Goal: Contribute content: Contribute content

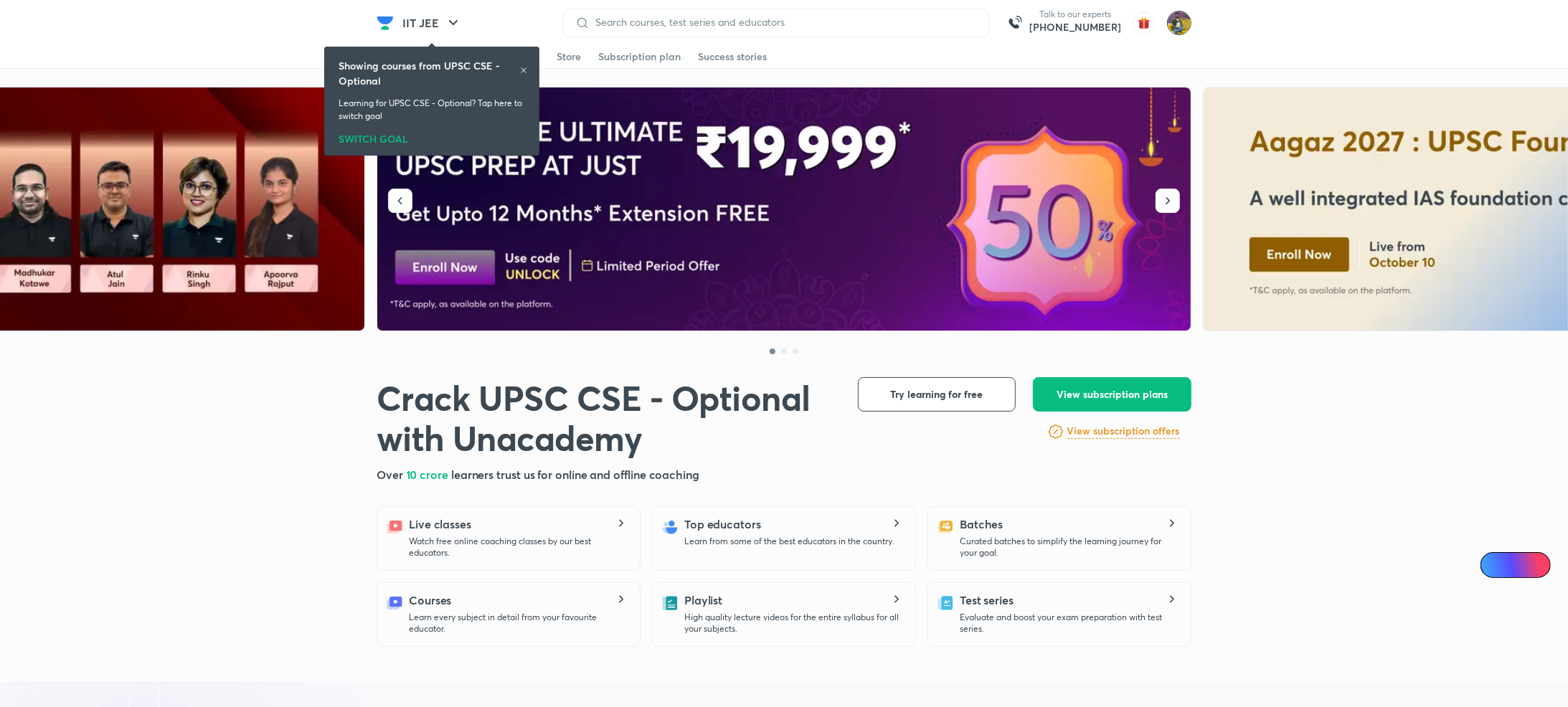
click at [1184, 31] on img at bounding box center [1180, 22] width 25 height 25
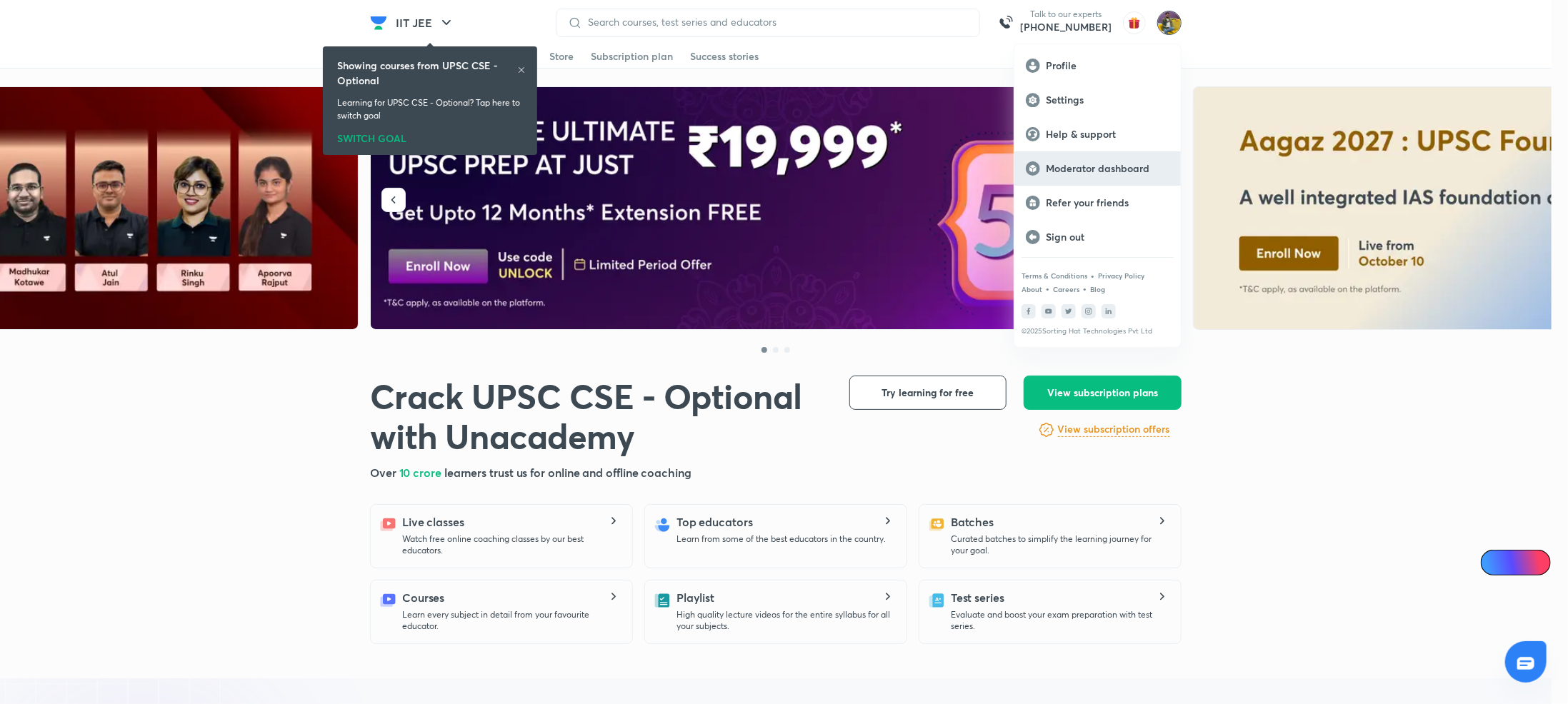
click at [1088, 171] on p "Moderator dashboard" at bounding box center [1108, 168] width 123 height 13
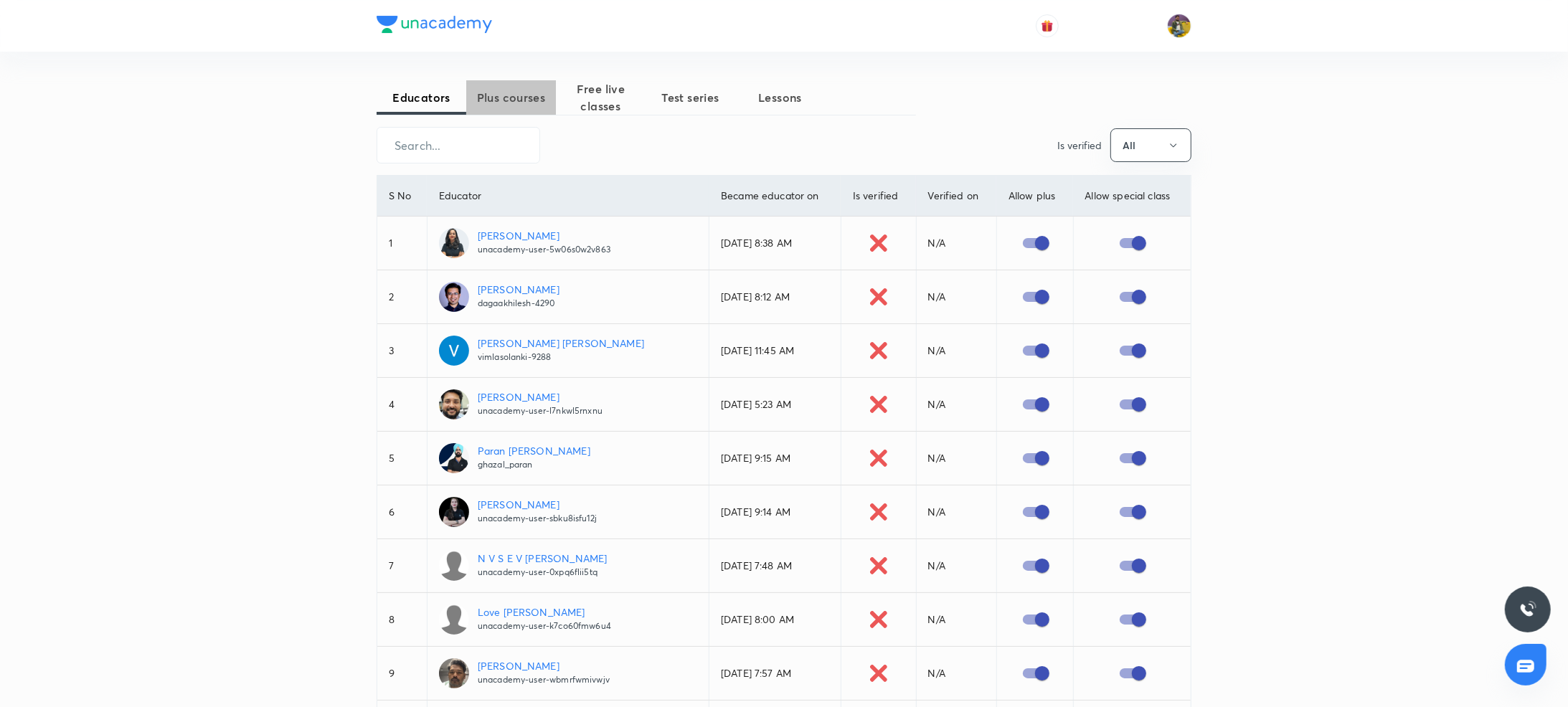
click at [482, 91] on span "Plus courses" at bounding box center [511, 97] width 90 height 17
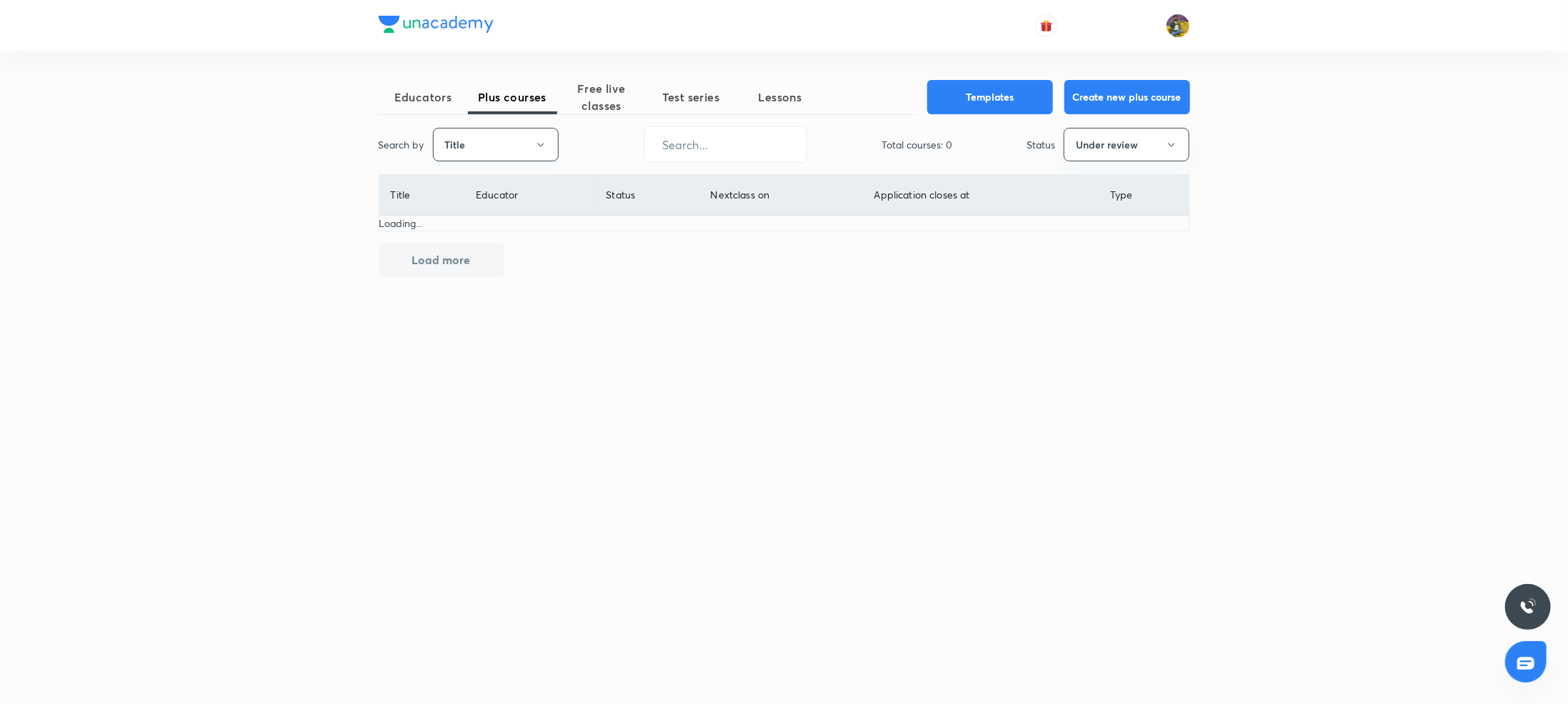
click at [500, 146] on button "Title" at bounding box center [495, 144] width 126 height 33
click at [478, 213] on span "Username" at bounding box center [495, 215] width 107 height 15
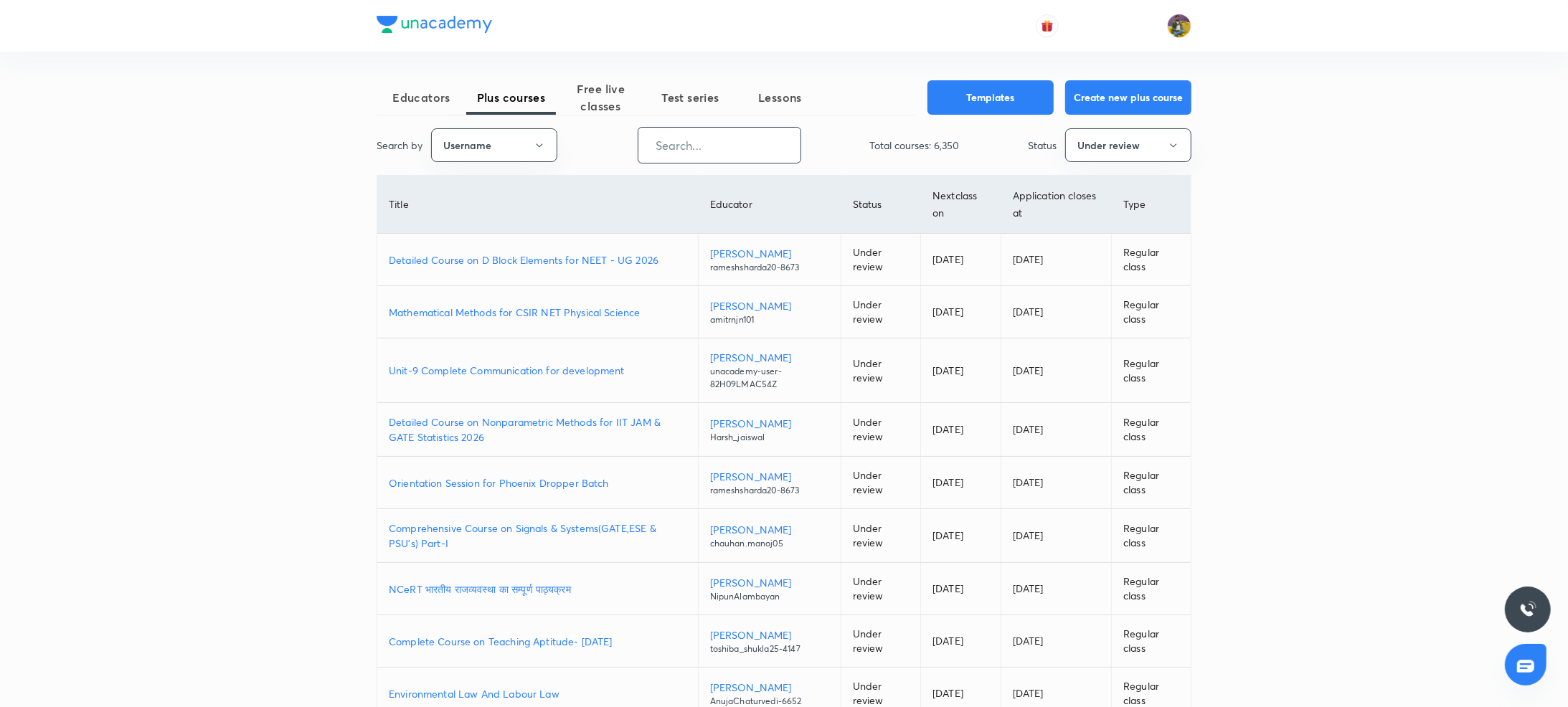
click at [738, 155] on input "text" at bounding box center [719, 145] width 162 height 37
paste input "toshiba_shukla25-4147"
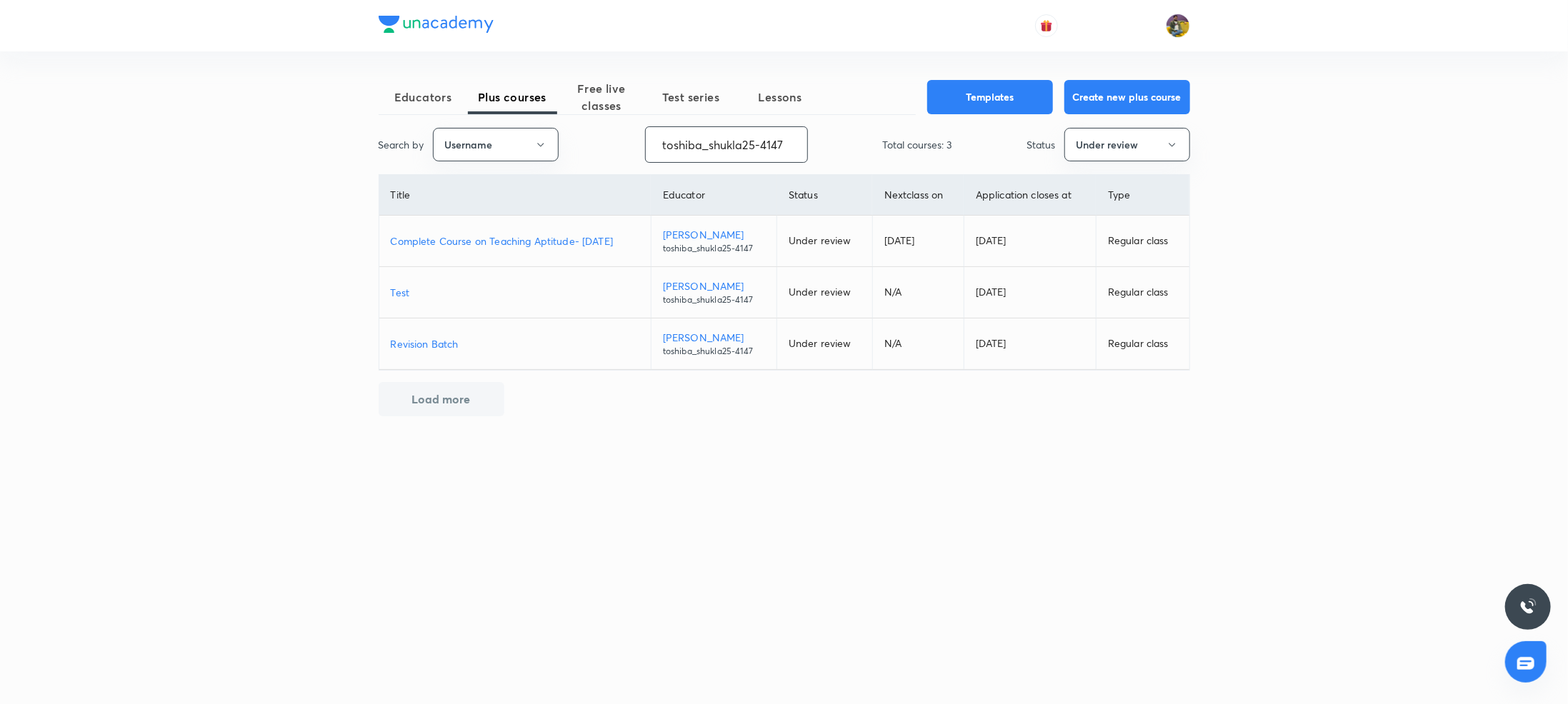
type input "toshiba_shukla25-4147"
click at [530, 240] on p "Complete Course on Teaching Aptitude- December 2025" at bounding box center [515, 241] width 248 height 15
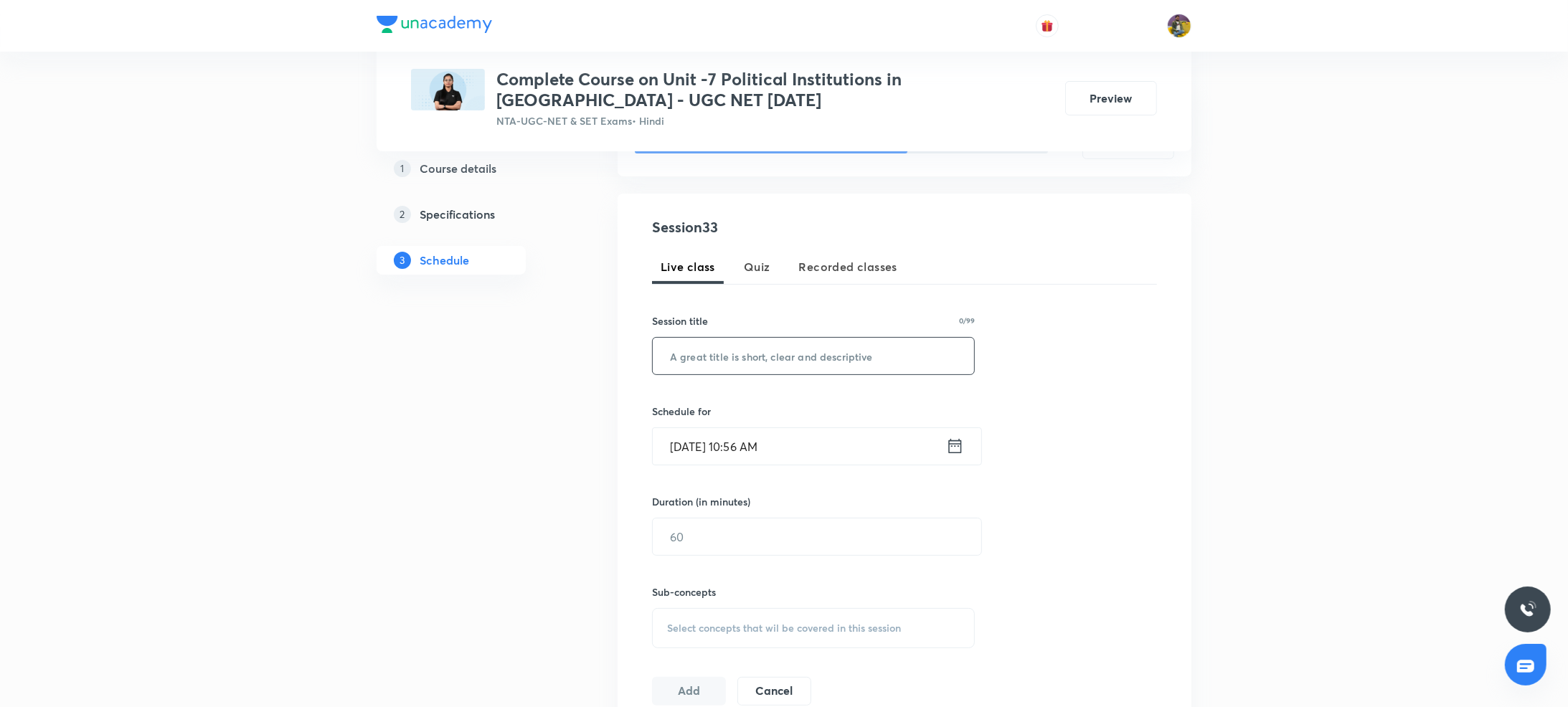
scroll to position [226, 0]
click at [697, 368] on input "text" at bounding box center [814, 355] width 321 height 37
click at [794, 356] on input "text" at bounding box center [814, 355] width 321 height 37
paste input "Parliament Part 3"
type input "Parliament Part 3"
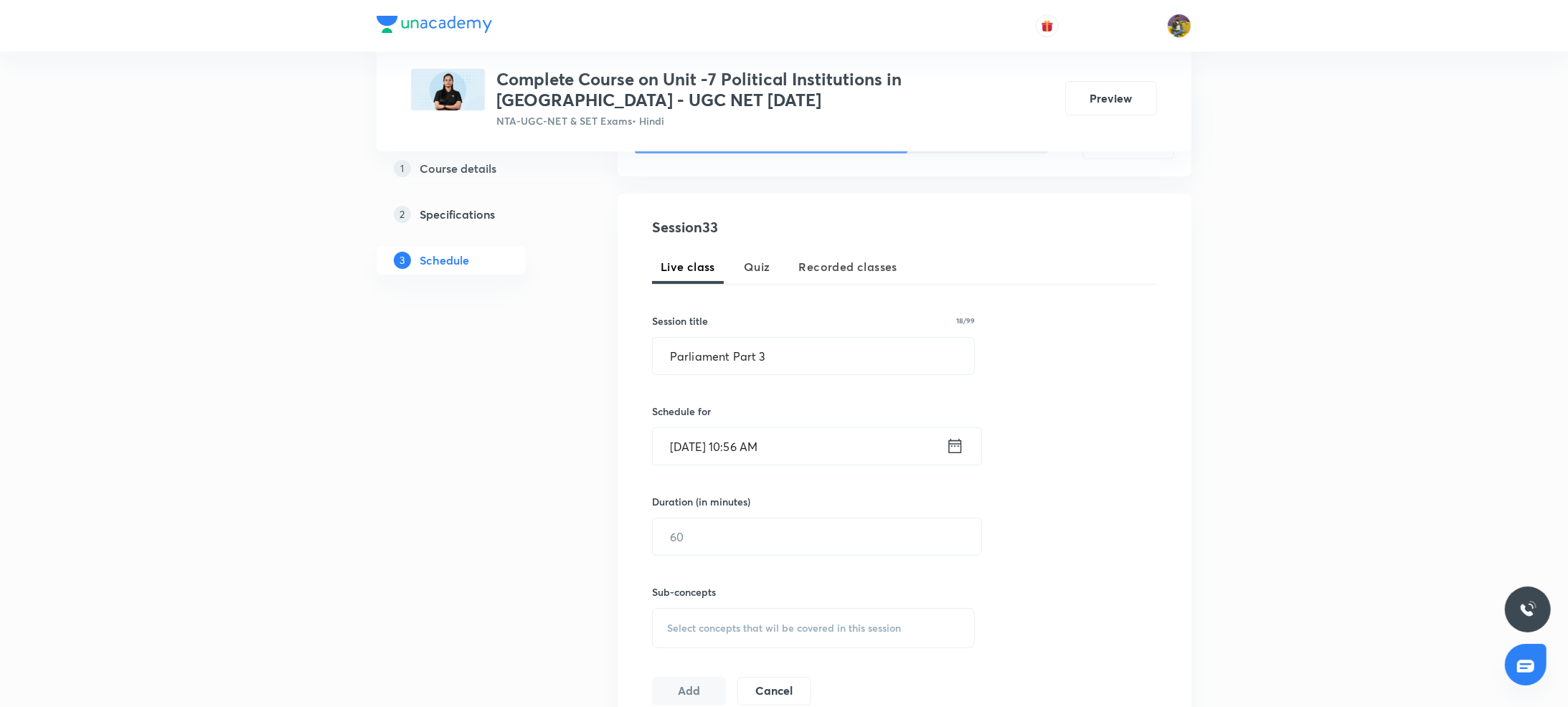
click at [701, 443] on input "Oct 8, 2025, 10:56 AM" at bounding box center [799, 446] width 294 height 37
click at [740, 452] on input "Oct 8, 2025, 10:56 AM" at bounding box center [799, 446] width 294 height 37
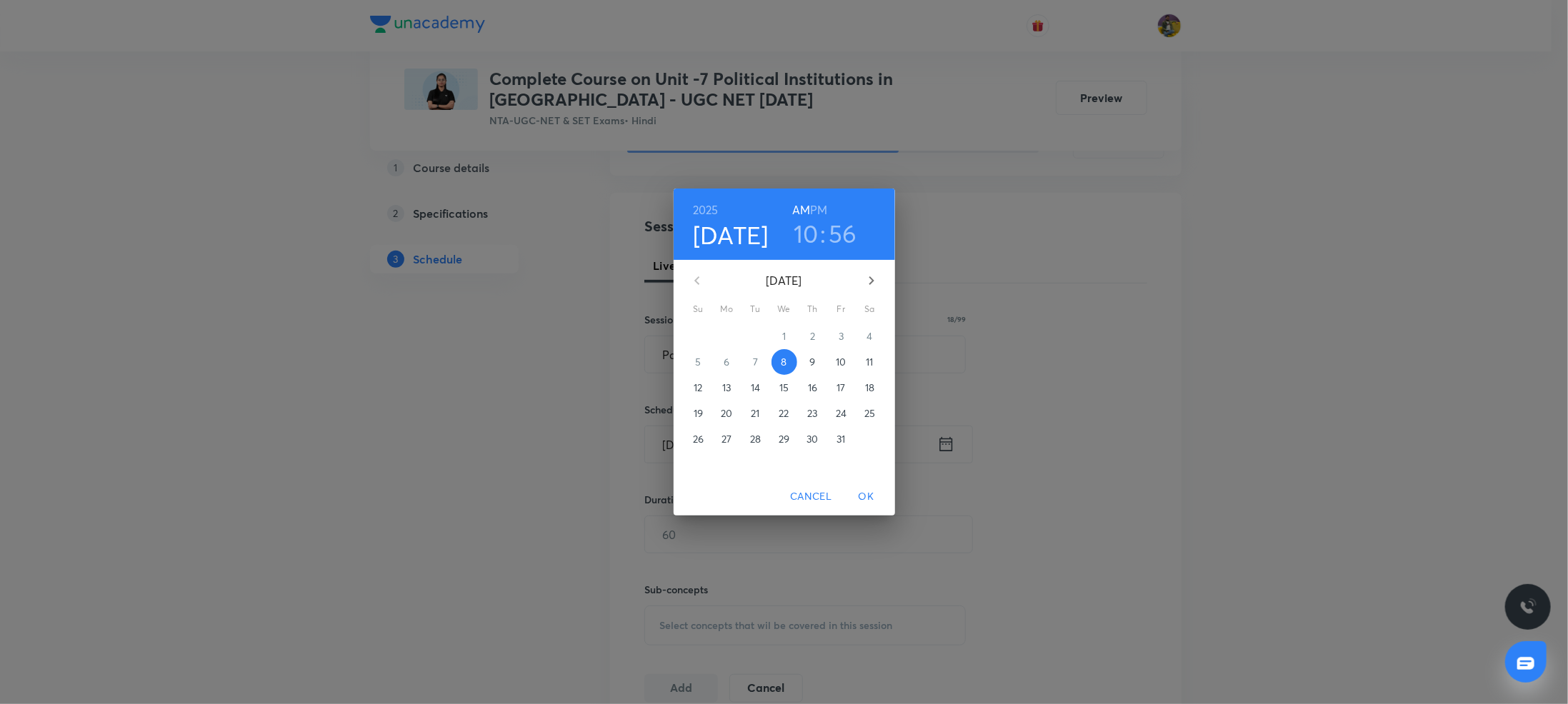
click at [820, 207] on h6 "PM" at bounding box center [818, 210] width 17 height 20
click at [810, 237] on h3 "10" at bounding box center [806, 233] width 25 height 30
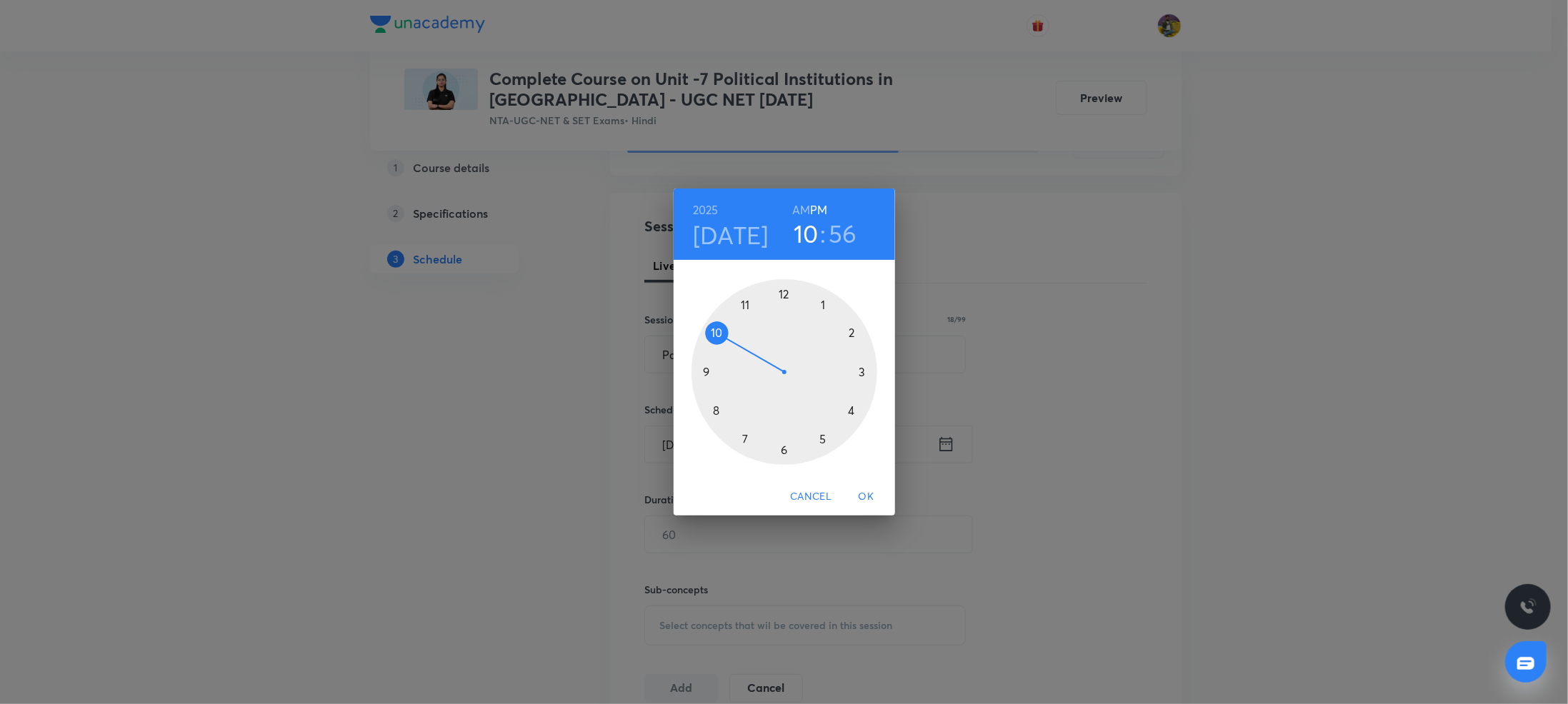
click at [716, 411] on div at bounding box center [785, 372] width 186 height 186
click at [783, 293] on div at bounding box center [785, 372] width 186 height 186
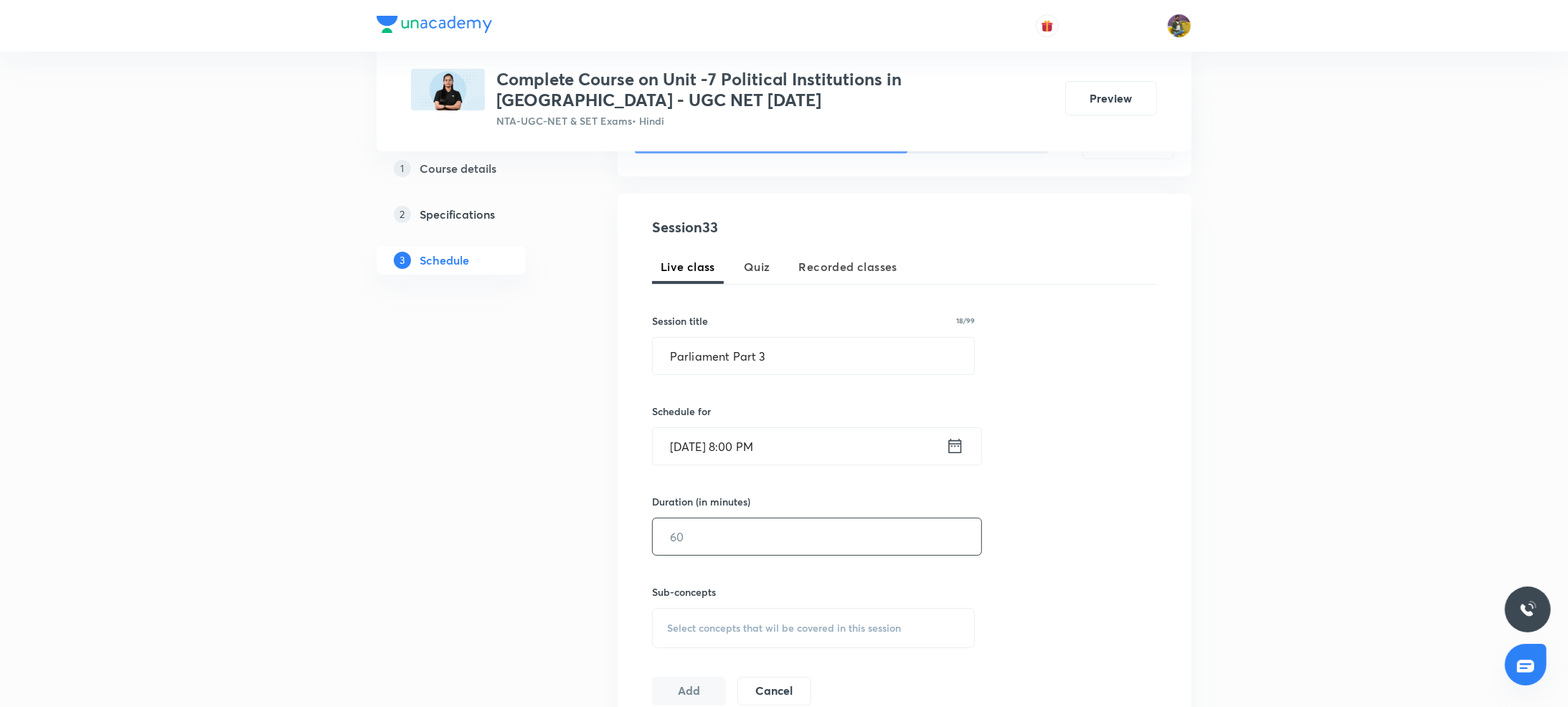
click at [712, 540] on input "text" at bounding box center [817, 536] width 329 height 37
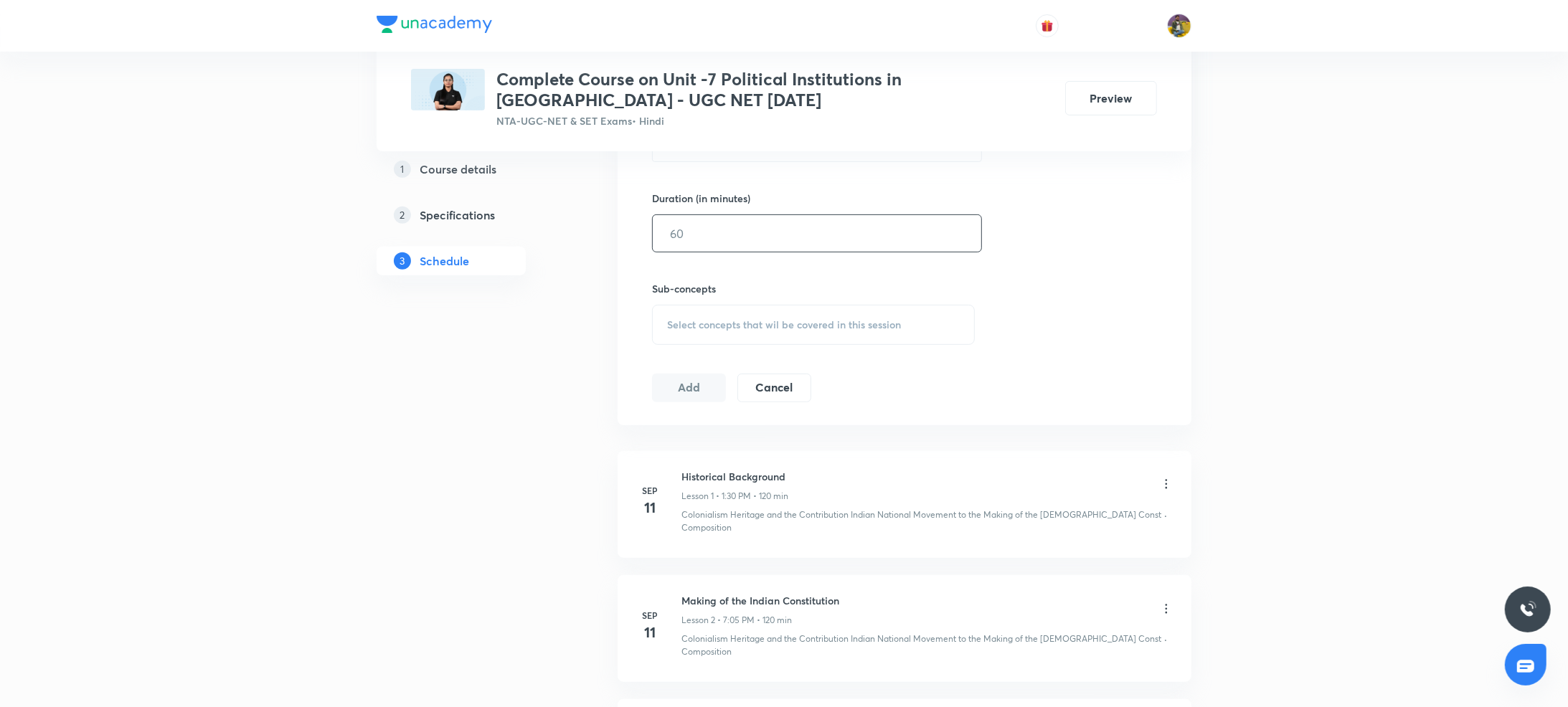
scroll to position [522, 0]
type input "120"
click at [759, 331] on span "Select concepts that wil be covered in this session" at bounding box center [784, 331] width 234 height 11
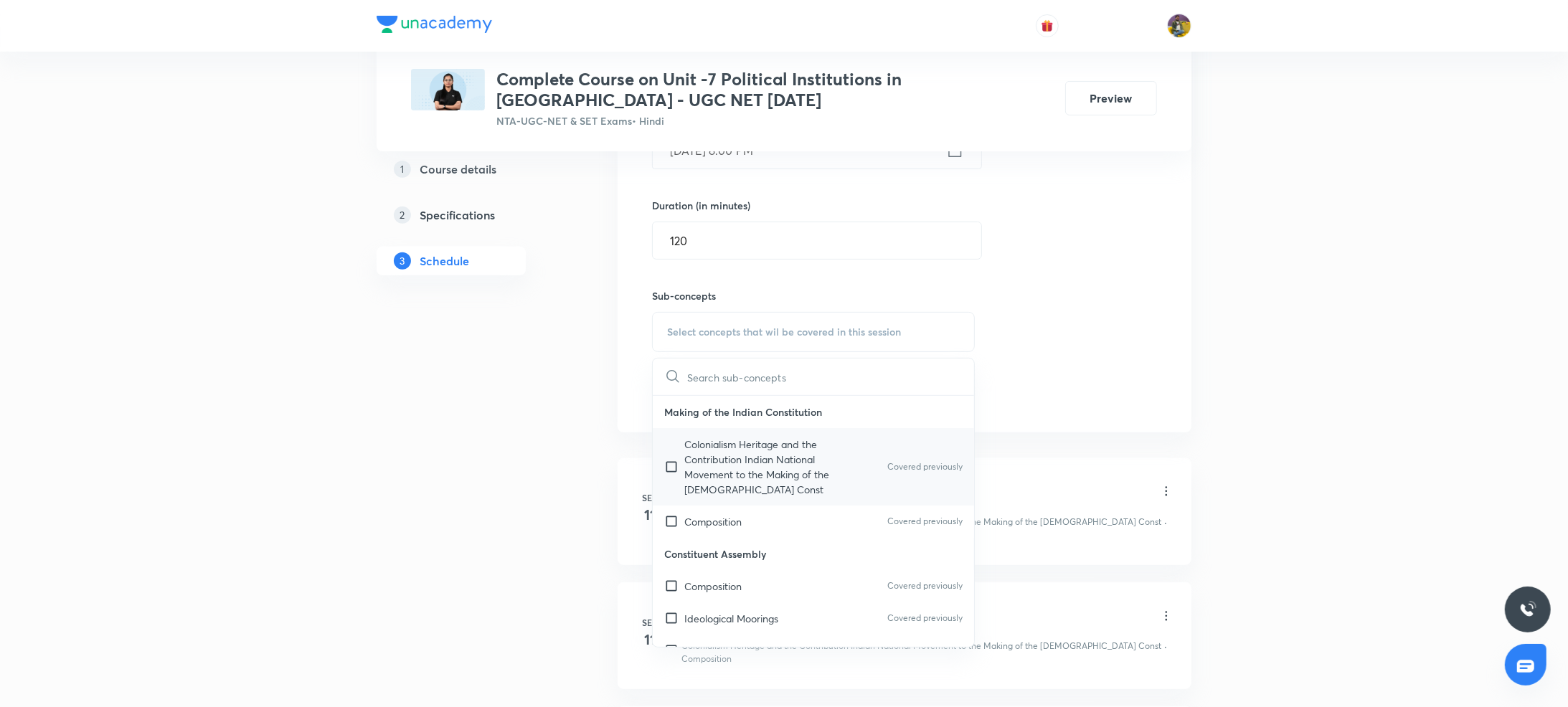
click at [728, 482] on p "Colonialism Heritage and the Contribution Indian National Movement to the Makin…" at bounding box center [757, 467] width 145 height 60
checkbox input "true"
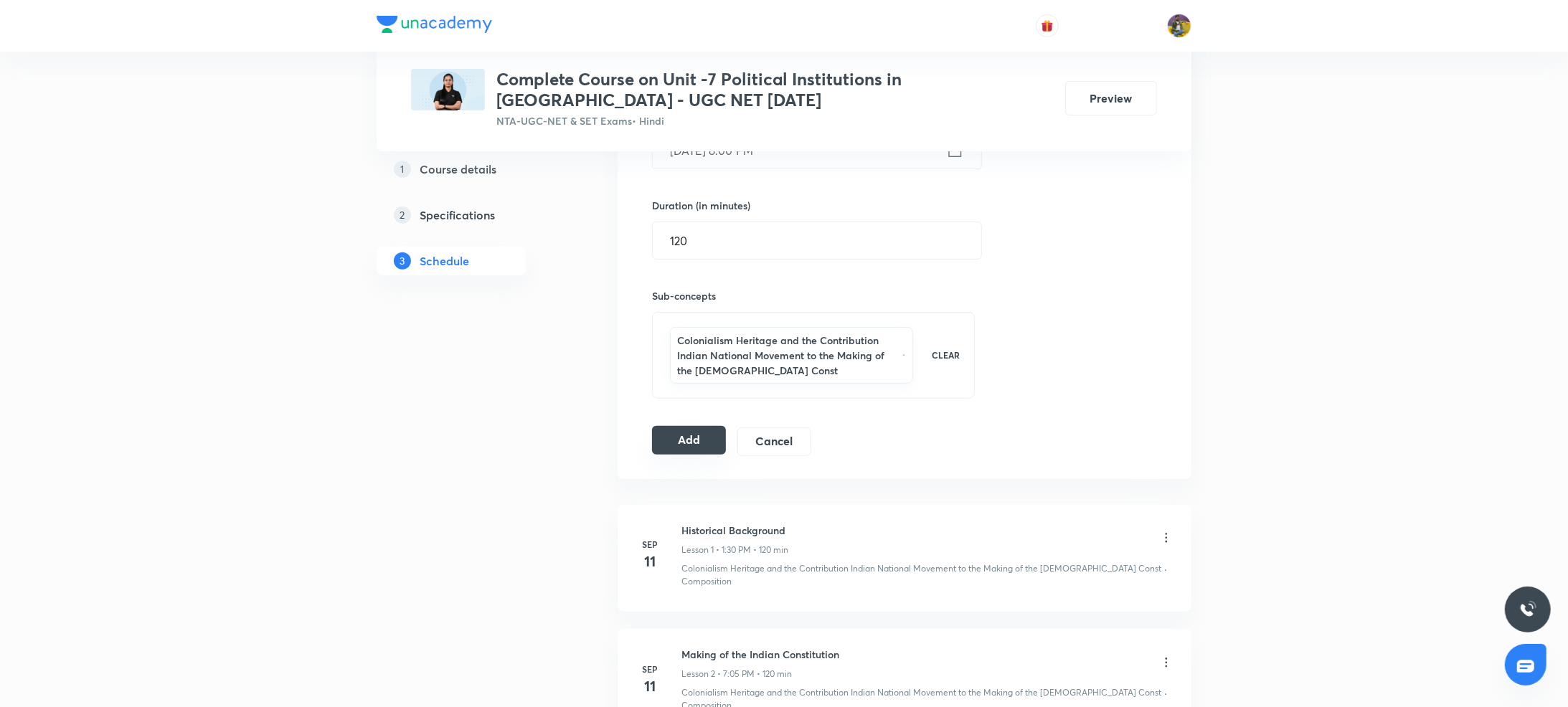
click at [674, 438] on button "Add" at bounding box center [689, 440] width 74 height 28
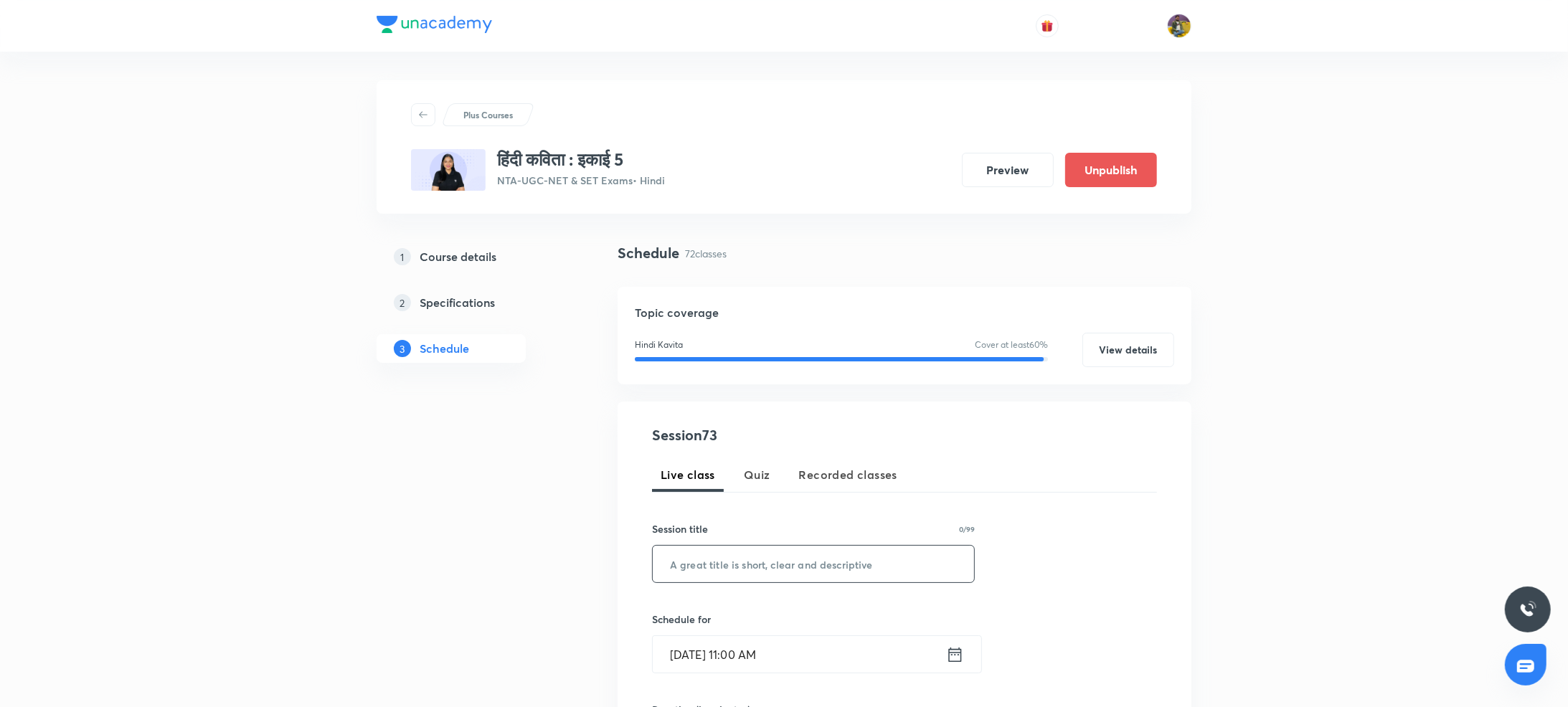
click at [717, 566] on input "text" at bounding box center [814, 564] width 321 height 37
type input "v"
paste input "भ्रमर गीत भाग 3"
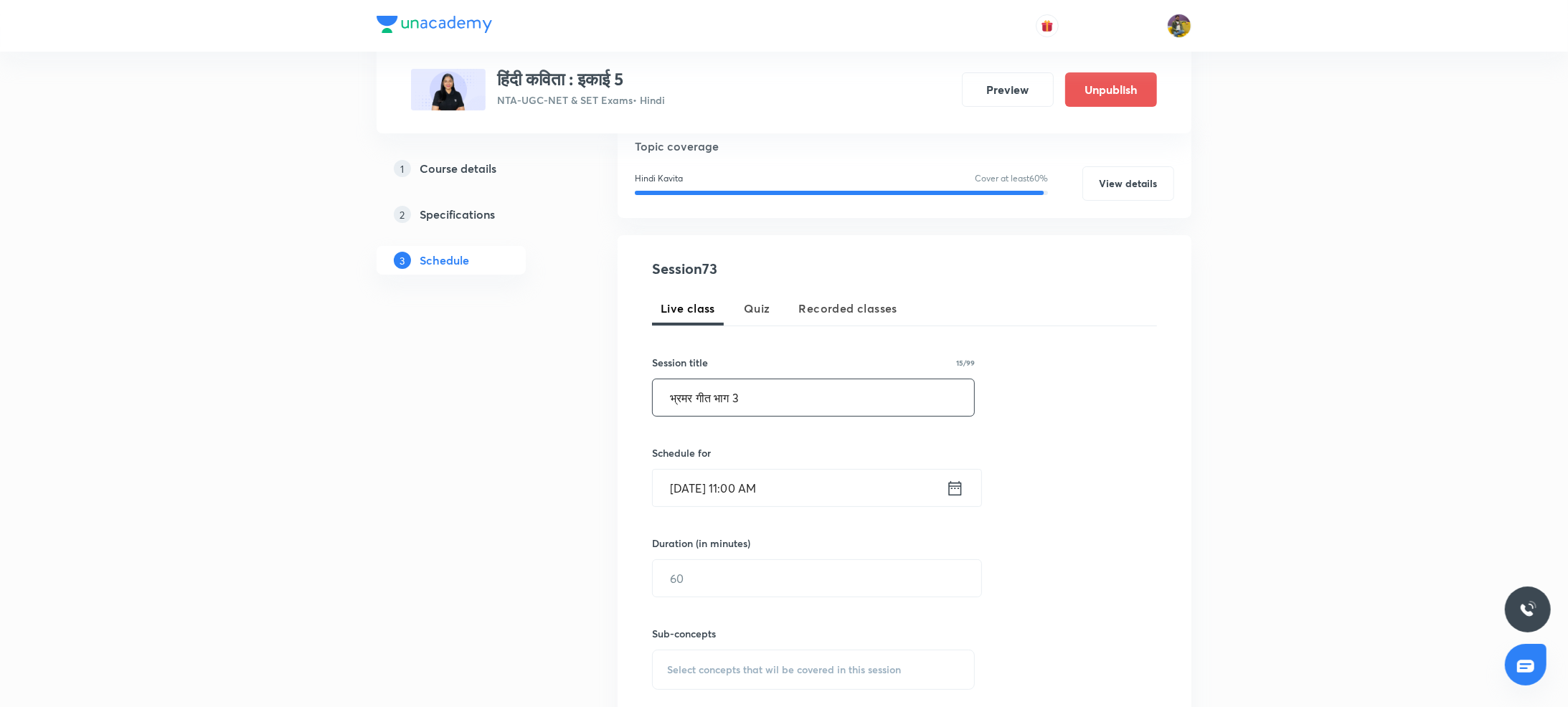
scroll to position [125, 0]
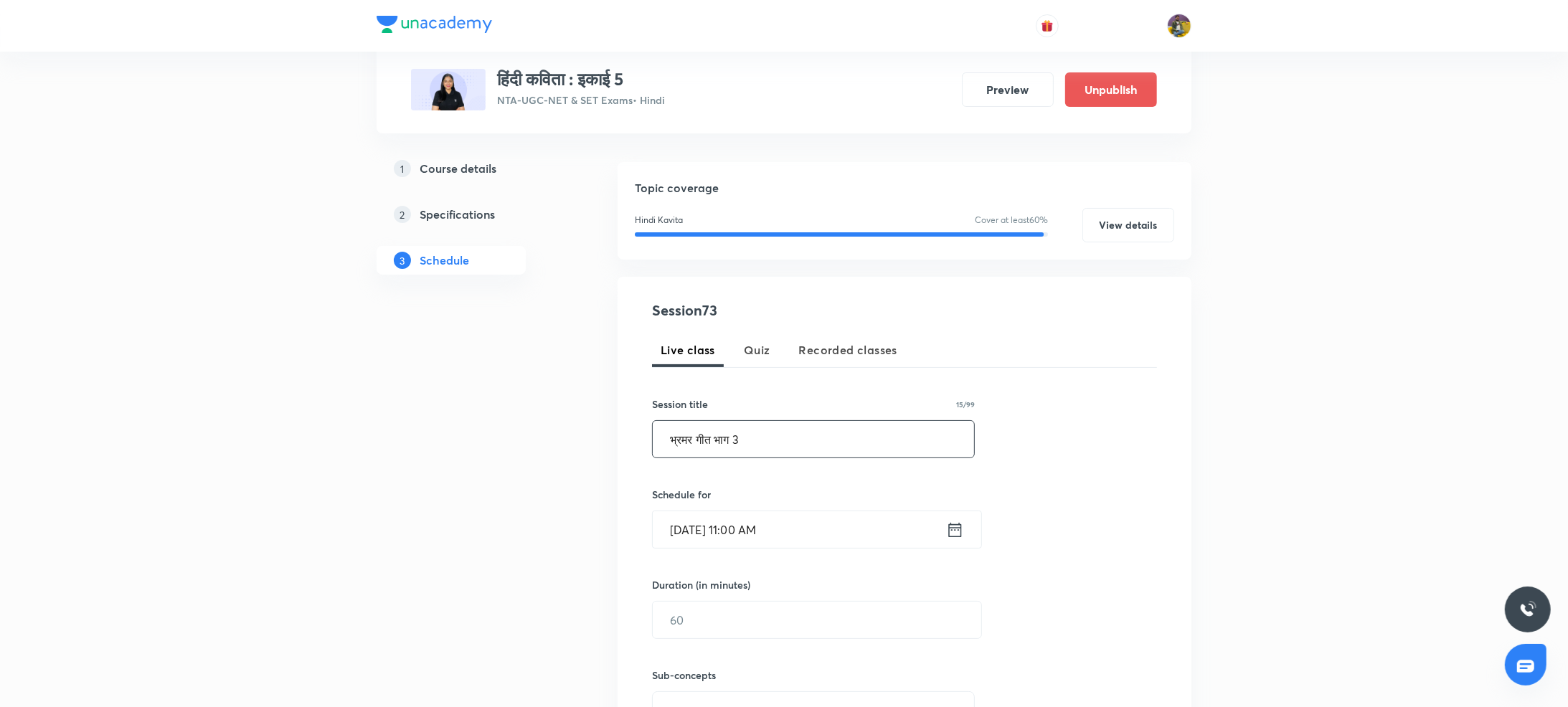
type input "भ्रमर गीत भाग 3"
click at [698, 539] on input "[DATE] 11:00 AM" at bounding box center [799, 529] width 294 height 37
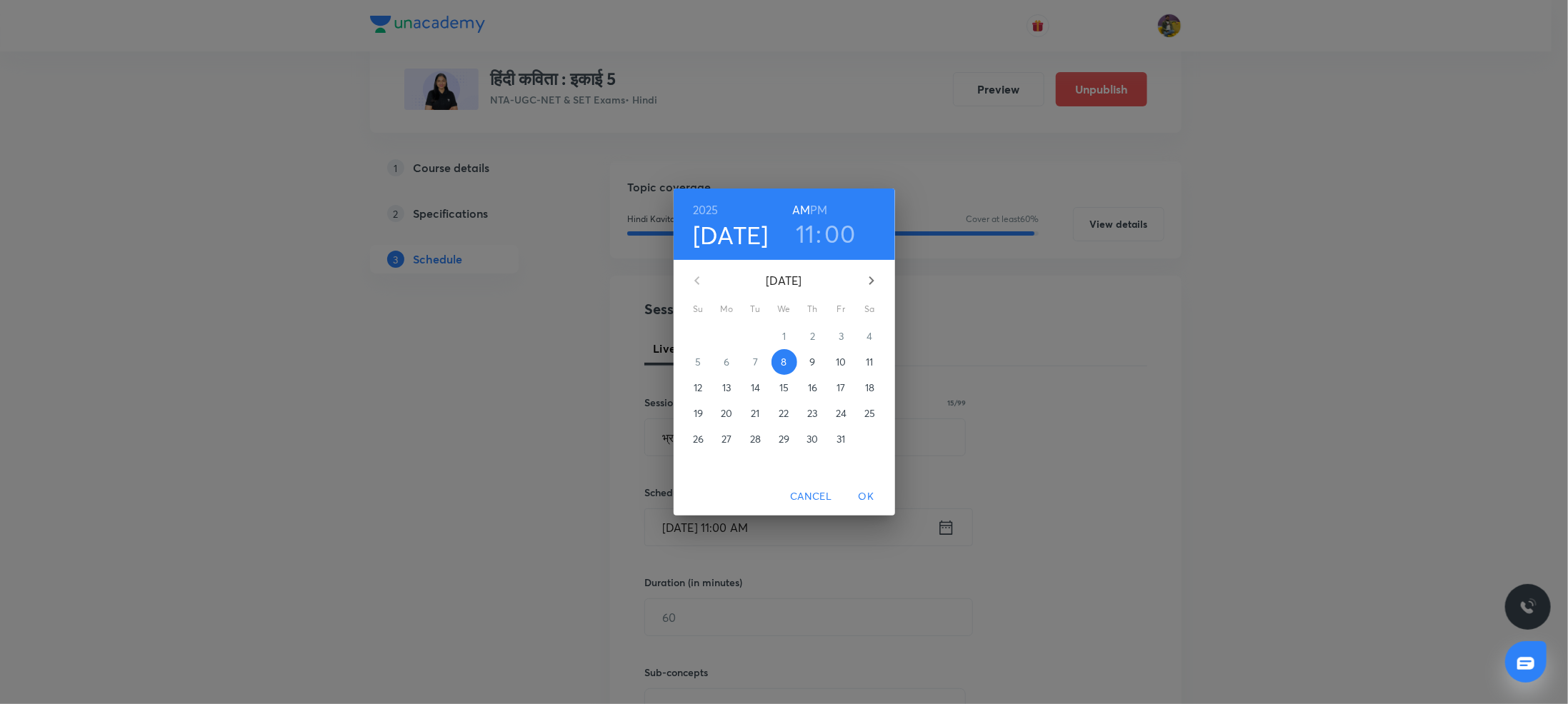
click at [814, 361] on p "9" at bounding box center [812, 361] width 6 height 14
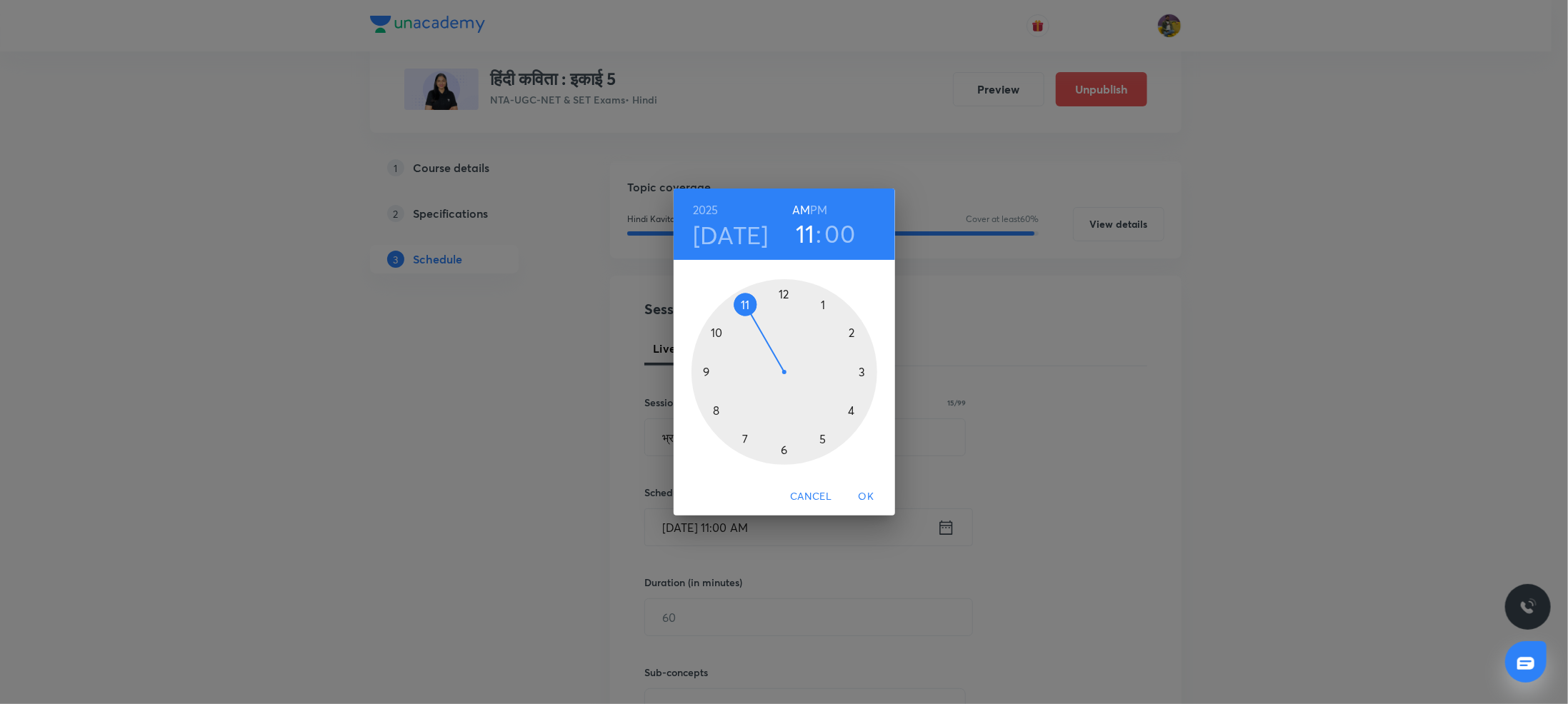
click at [819, 208] on h6 "PM" at bounding box center [818, 210] width 17 height 20
click at [863, 372] on div at bounding box center [785, 372] width 186 height 186
click at [870, 496] on span "OK" at bounding box center [867, 497] width 34 height 18
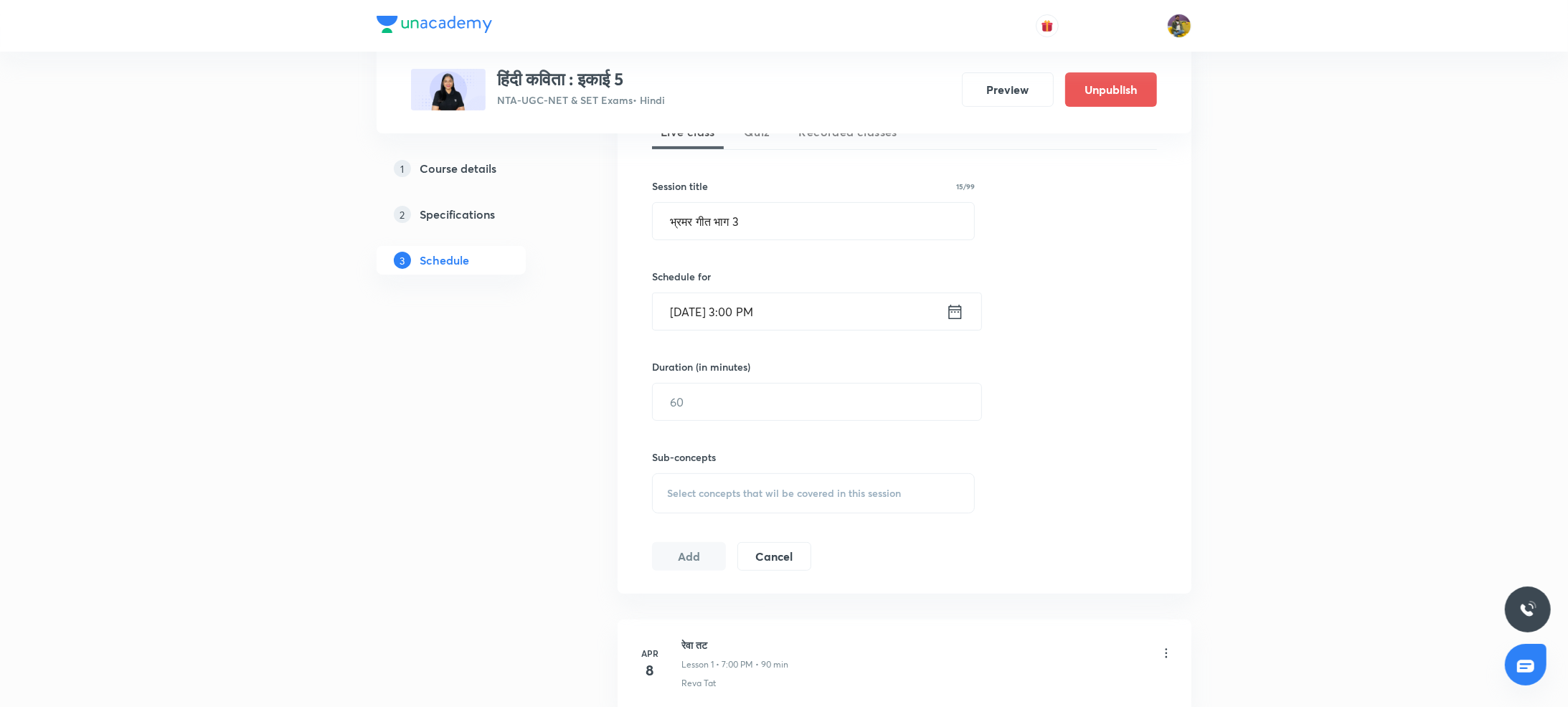
scroll to position [344, 0]
click at [715, 408] on input "text" at bounding box center [817, 400] width 329 height 37
type input "90"
click at [715, 507] on div "Select concepts that wil be covered in this session" at bounding box center [814, 492] width 323 height 40
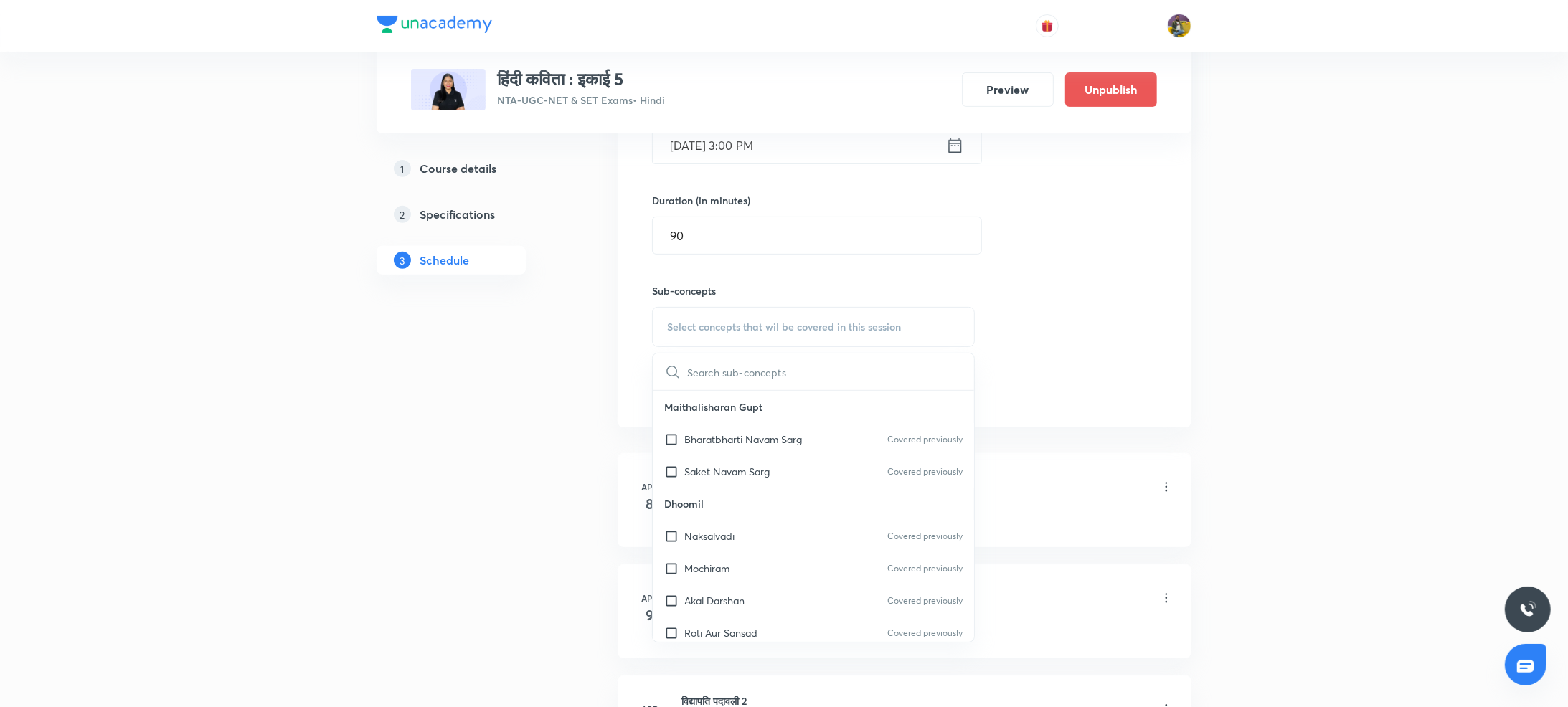
scroll to position [555, 0]
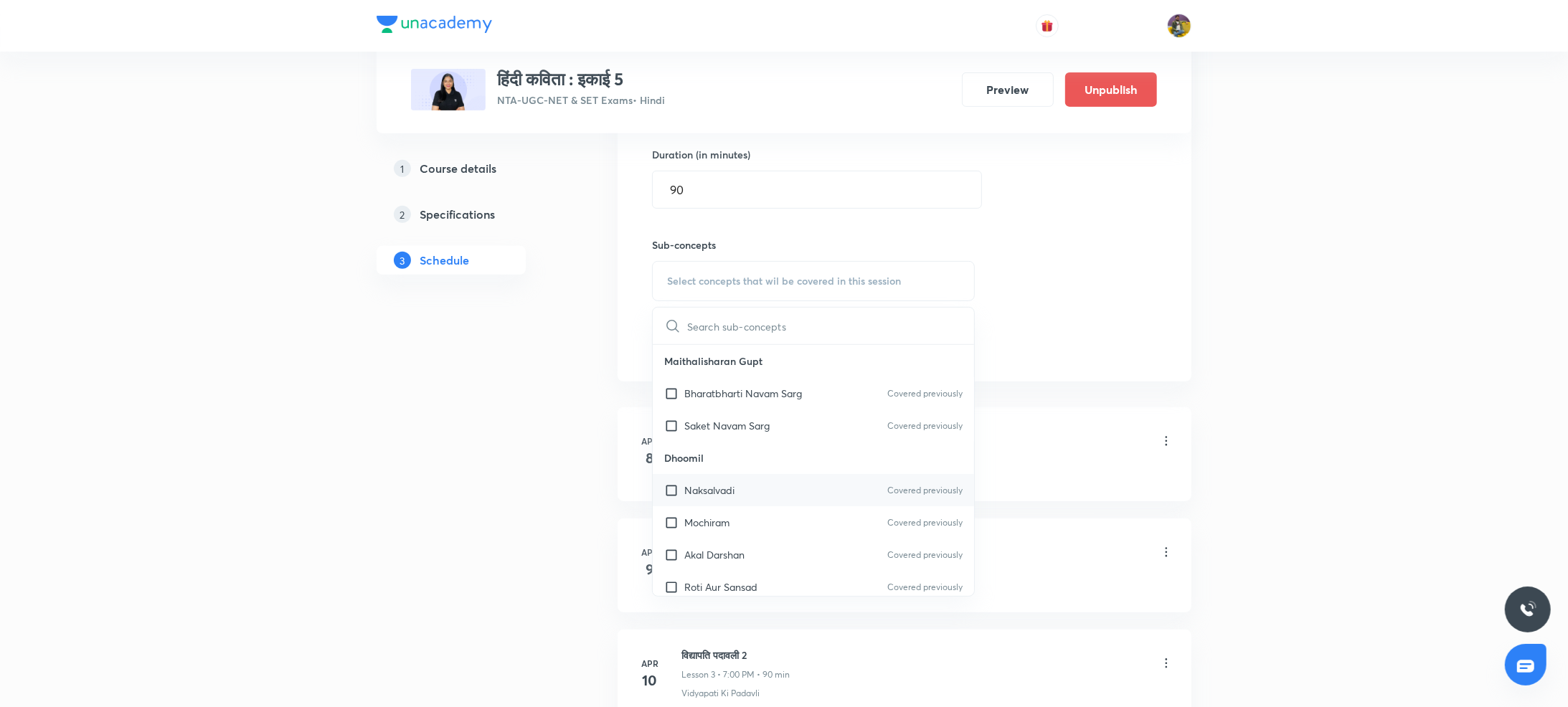
click at [687, 499] on div "Naksalvadi Covered previously" at bounding box center [814, 490] width 321 height 32
checkbox input "true"
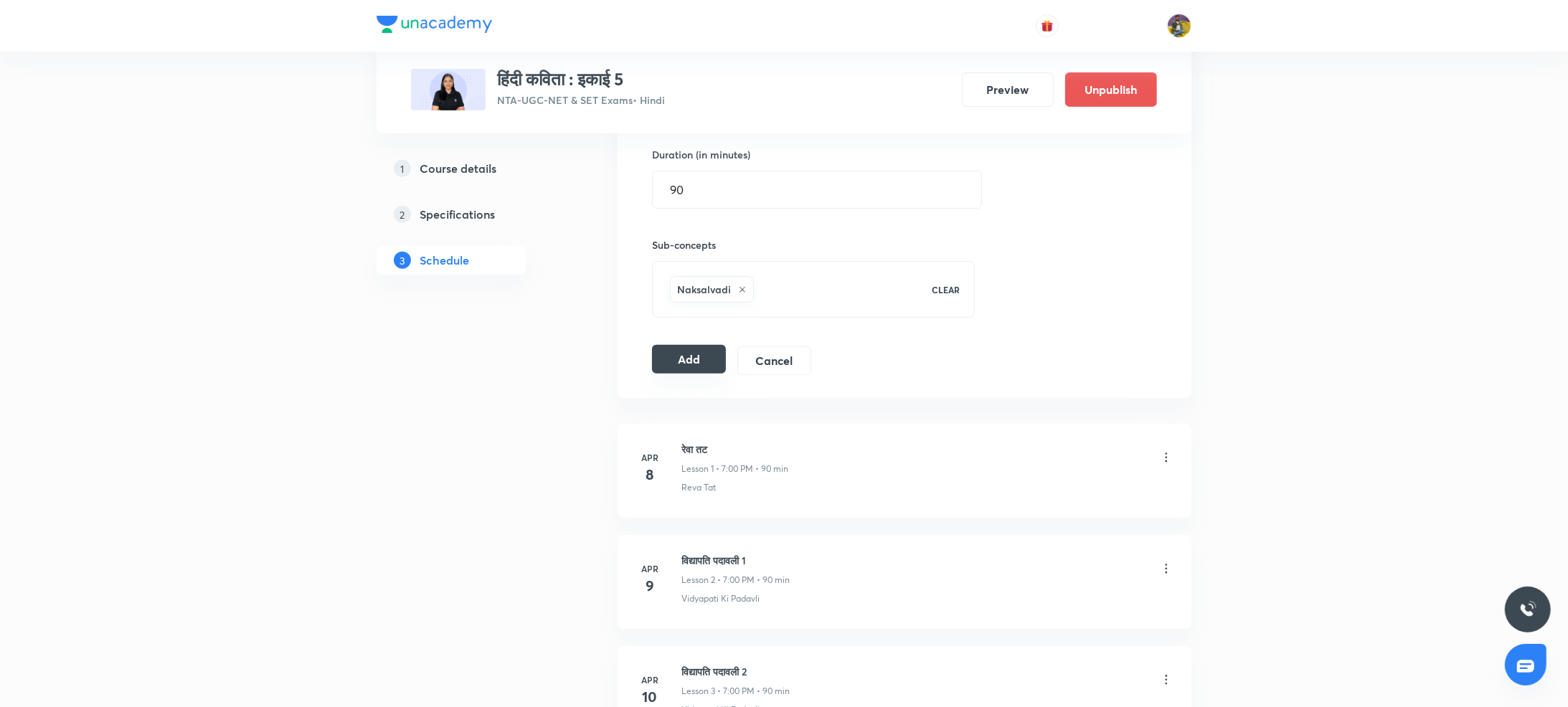
click at [716, 347] on button "Add" at bounding box center [689, 359] width 74 height 28
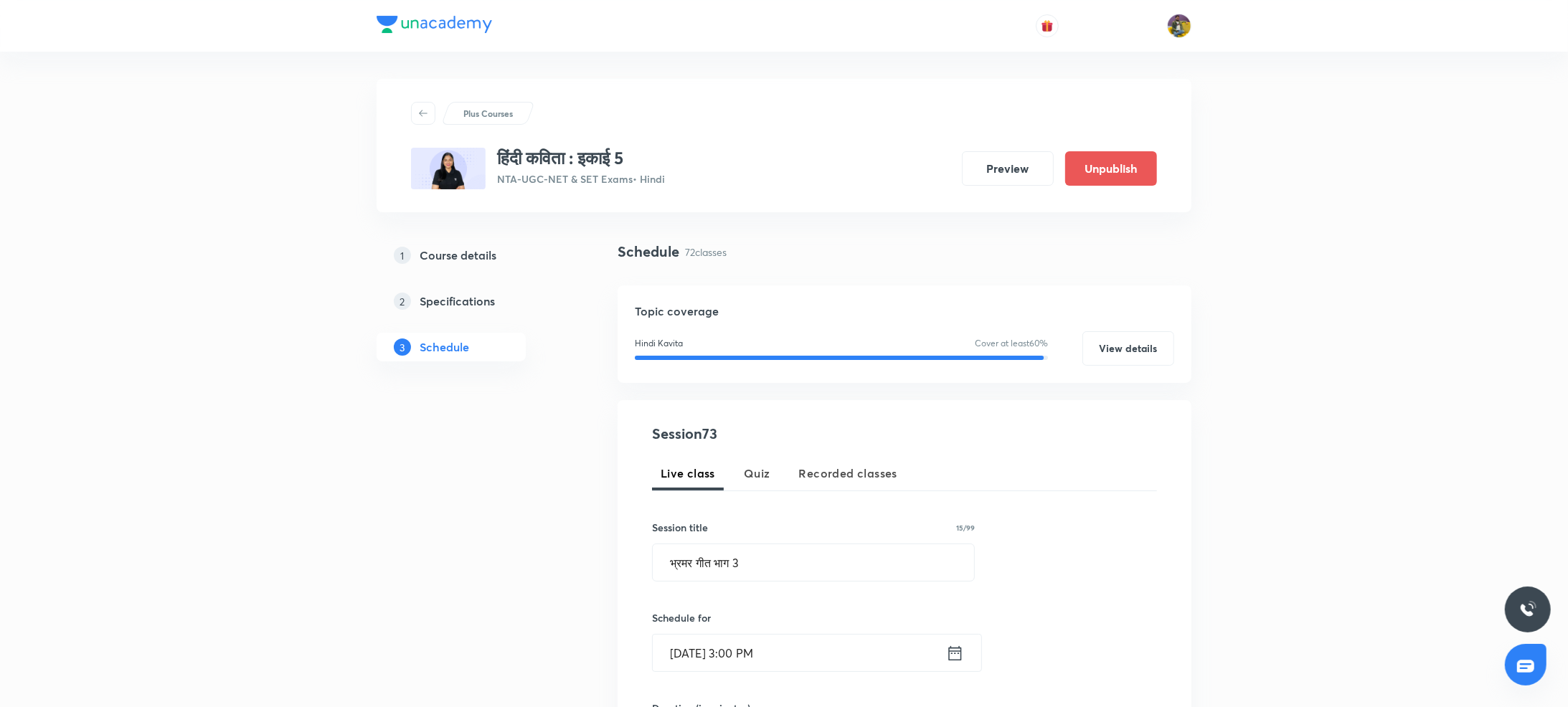
scroll to position [0, 0]
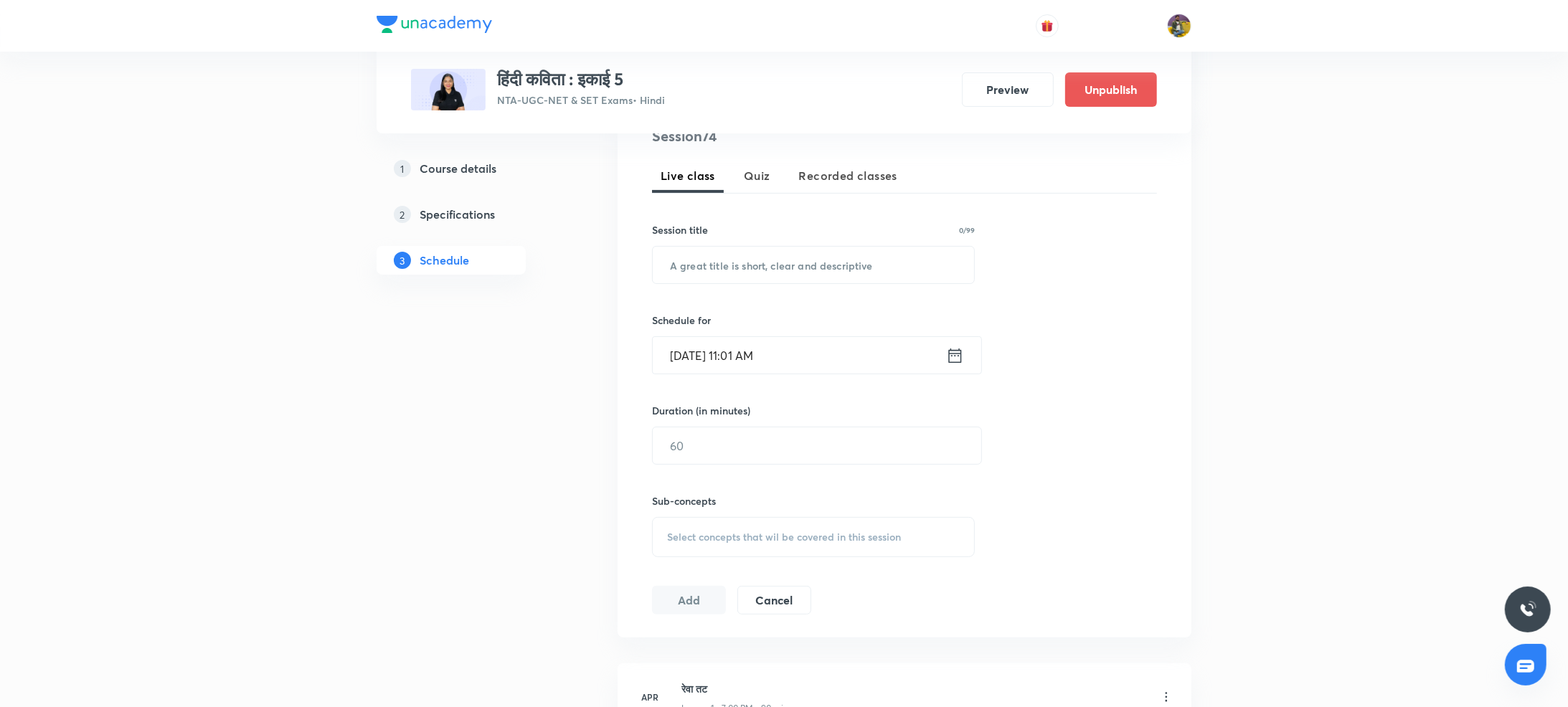
scroll to position [301, 0]
click at [821, 253] on input "text" at bounding box center [814, 263] width 321 height 37
paste input "भ्रमरगीत भाग 4"
type input "भ्रमरगीत भाग 4"
click at [696, 351] on input "Oct 8, 2025, 11:01 AM" at bounding box center [799, 353] width 294 height 37
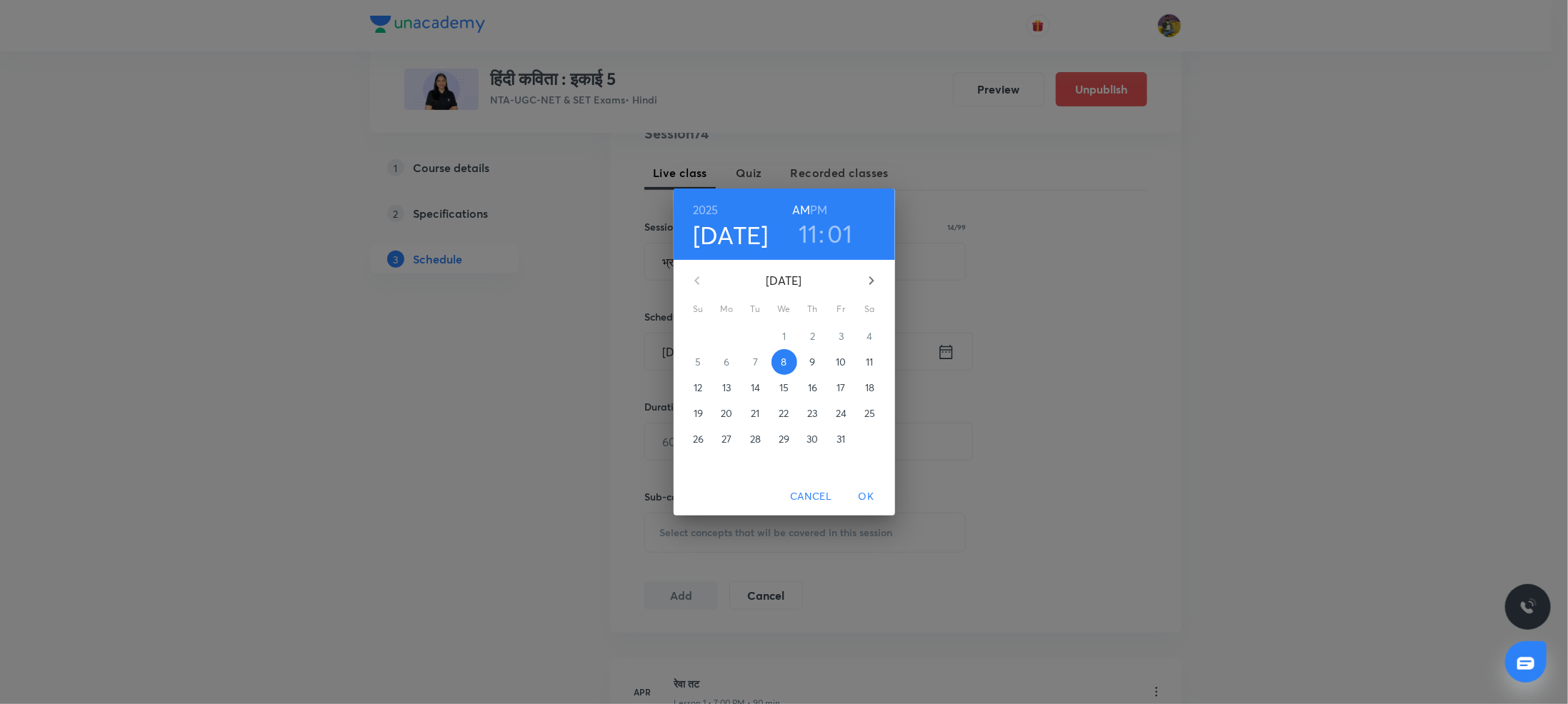
click at [835, 361] on span "10" at bounding box center [841, 361] width 26 height 14
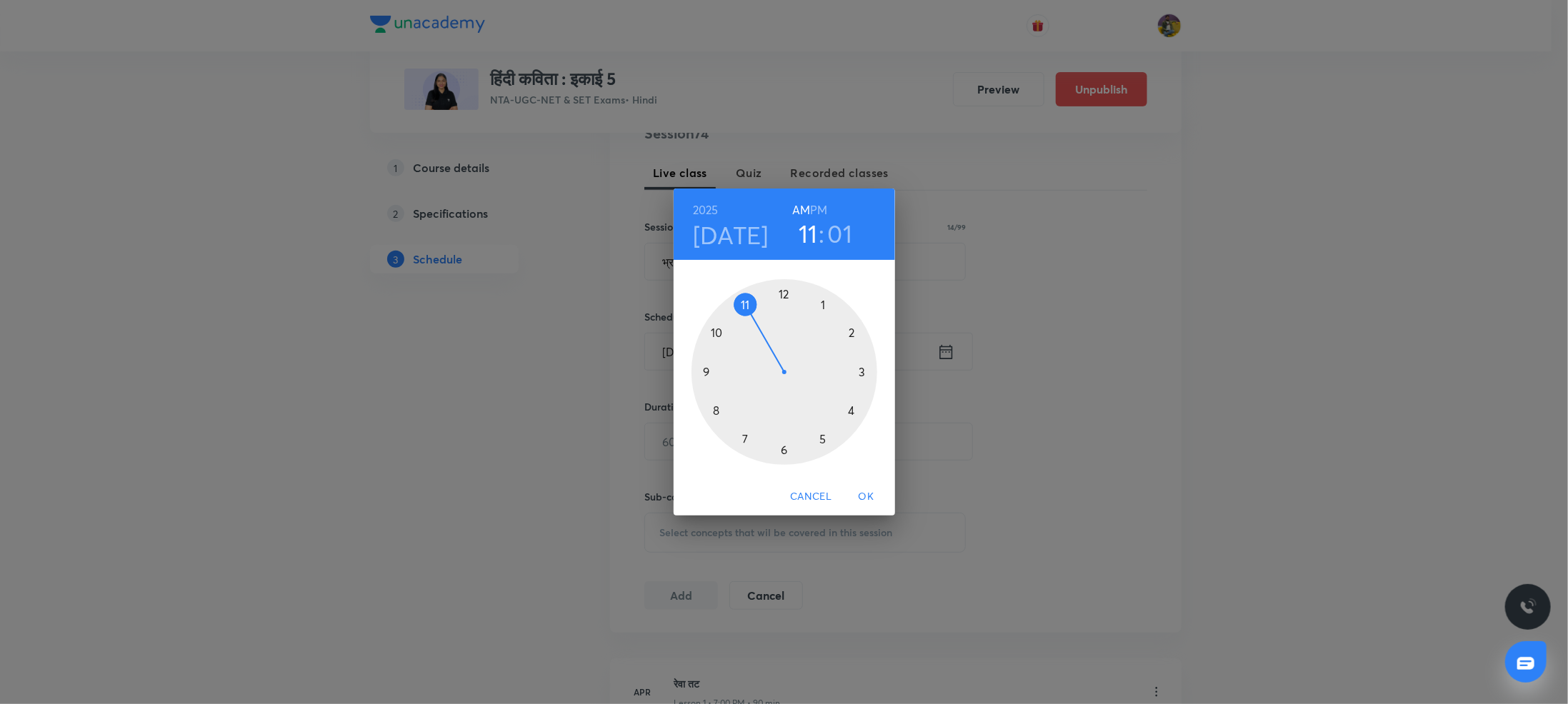
click at [818, 207] on h6 "PM" at bounding box center [818, 210] width 17 height 20
click at [861, 369] on div at bounding box center [785, 372] width 186 height 186
click at [784, 294] on div at bounding box center [785, 372] width 186 height 186
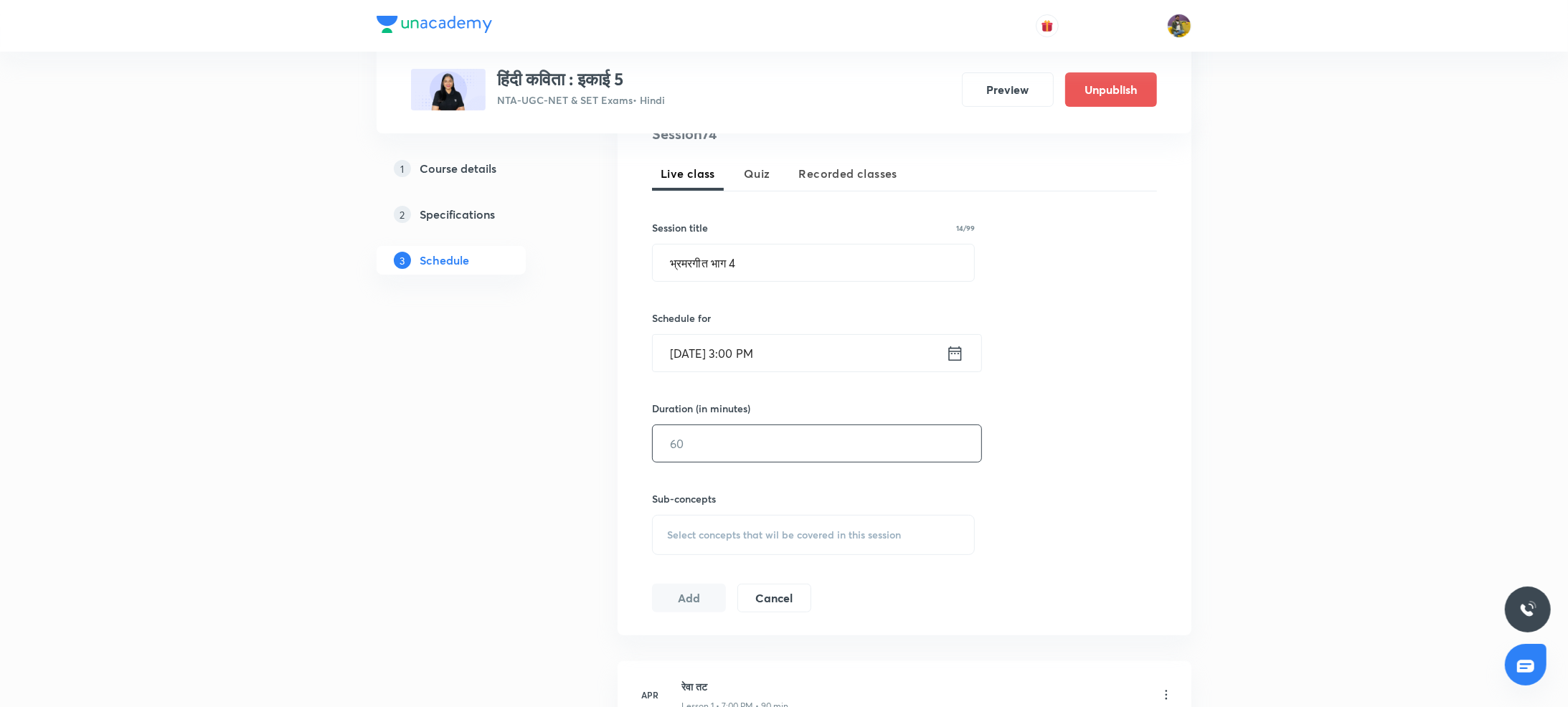
click at [718, 430] on input "text" at bounding box center [817, 443] width 329 height 37
type input "90"
click at [749, 535] on span "Select concepts that wil be covered in this session" at bounding box center [784, 535] width 234 height 11
click at [685, 666] on div "Saket Navam Sarg Covered previously" at bounding box center [814, 679] width 321 height 32
checkbox input "true"
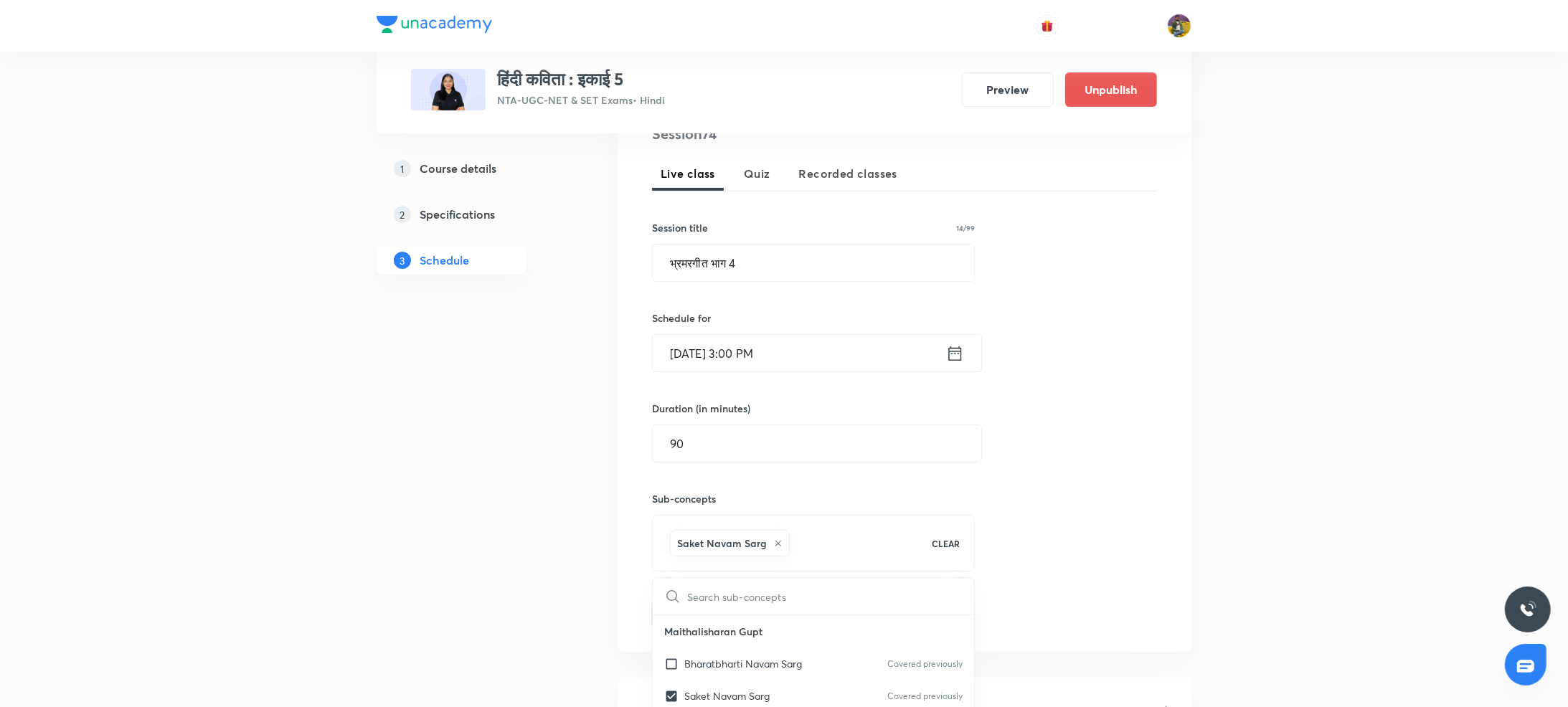
click at [703, 622] on button "Add" at bounding box center [689, 613] width 74 height 28
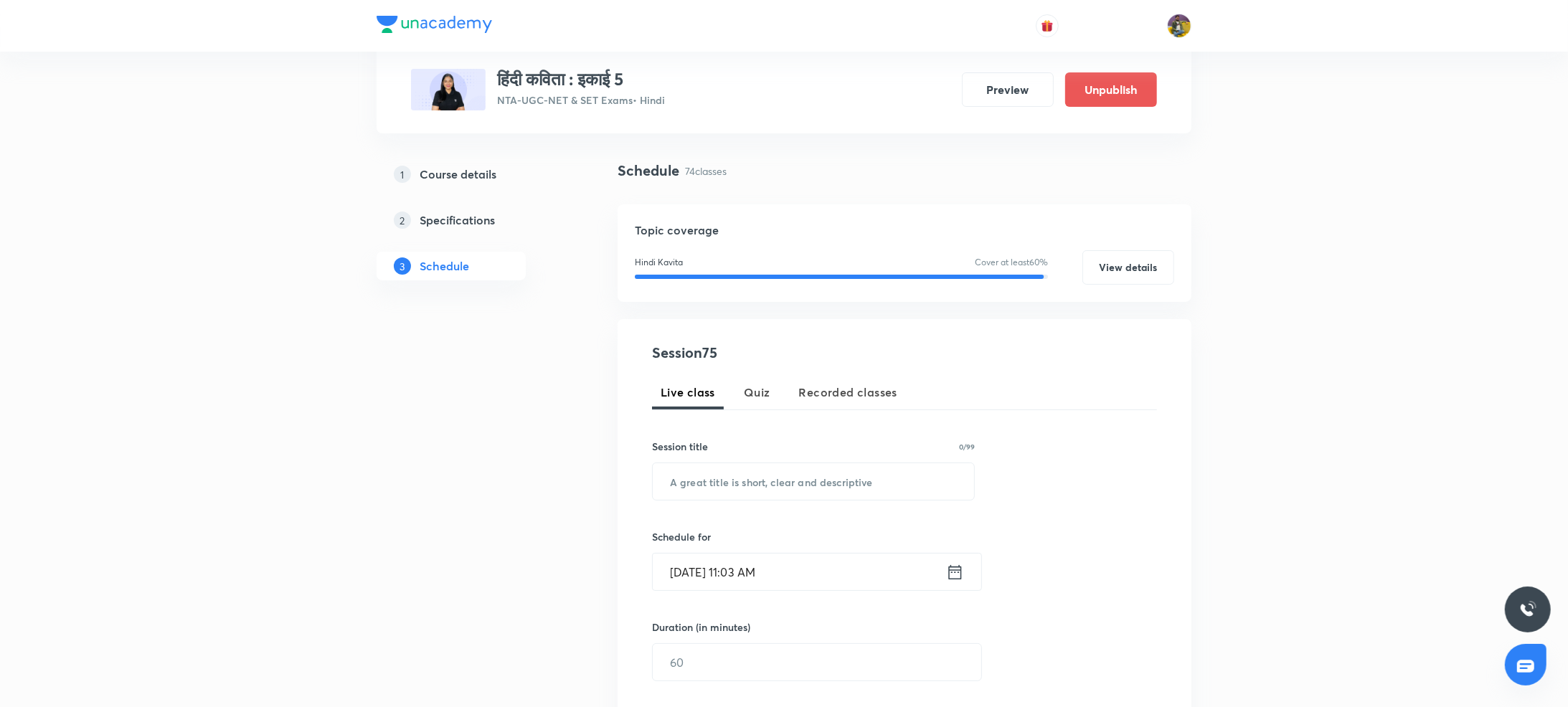
scroll to position [79, 0]
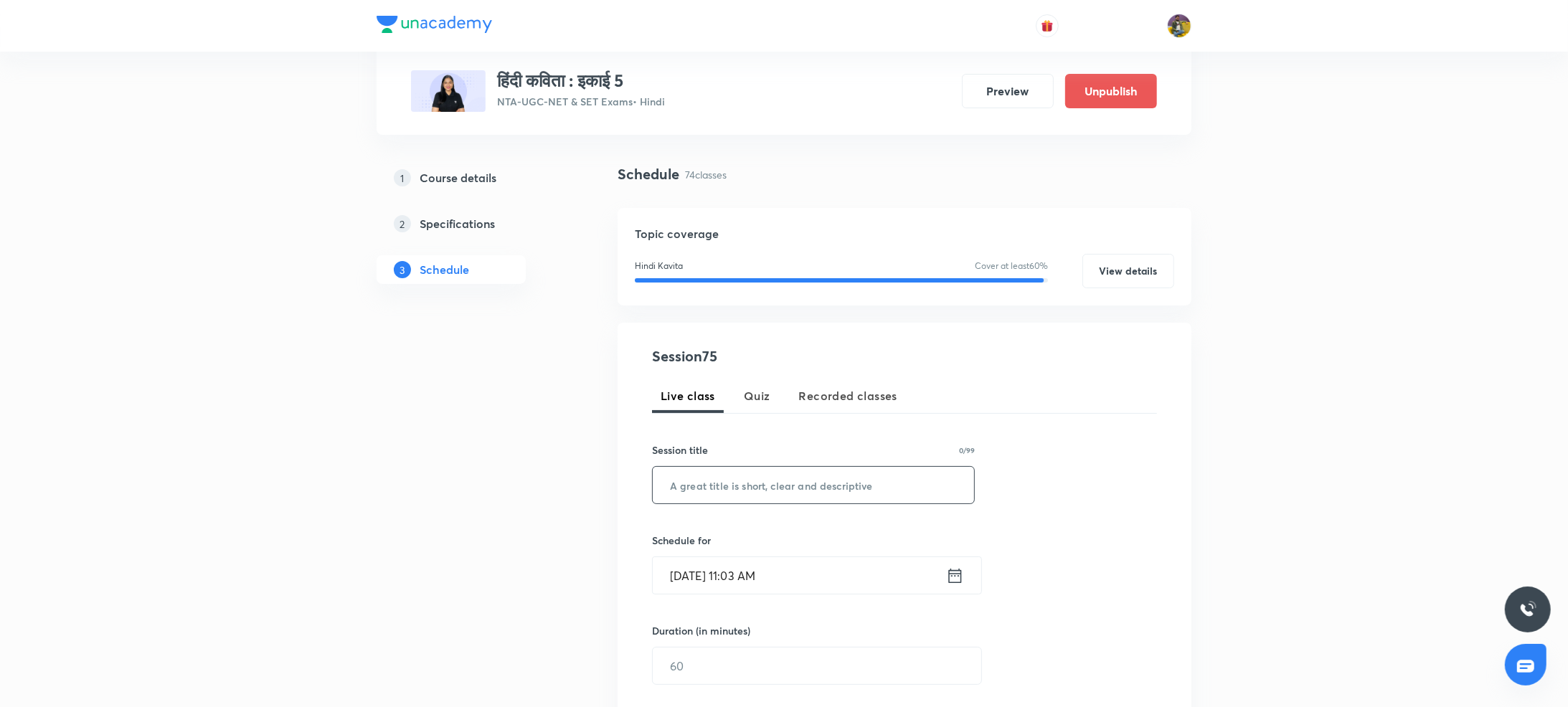
click at [692, 485] on input "text" at bounding box center [814, 485] width 321 height 37
paste input "भ्रमरगीत भाग 5"
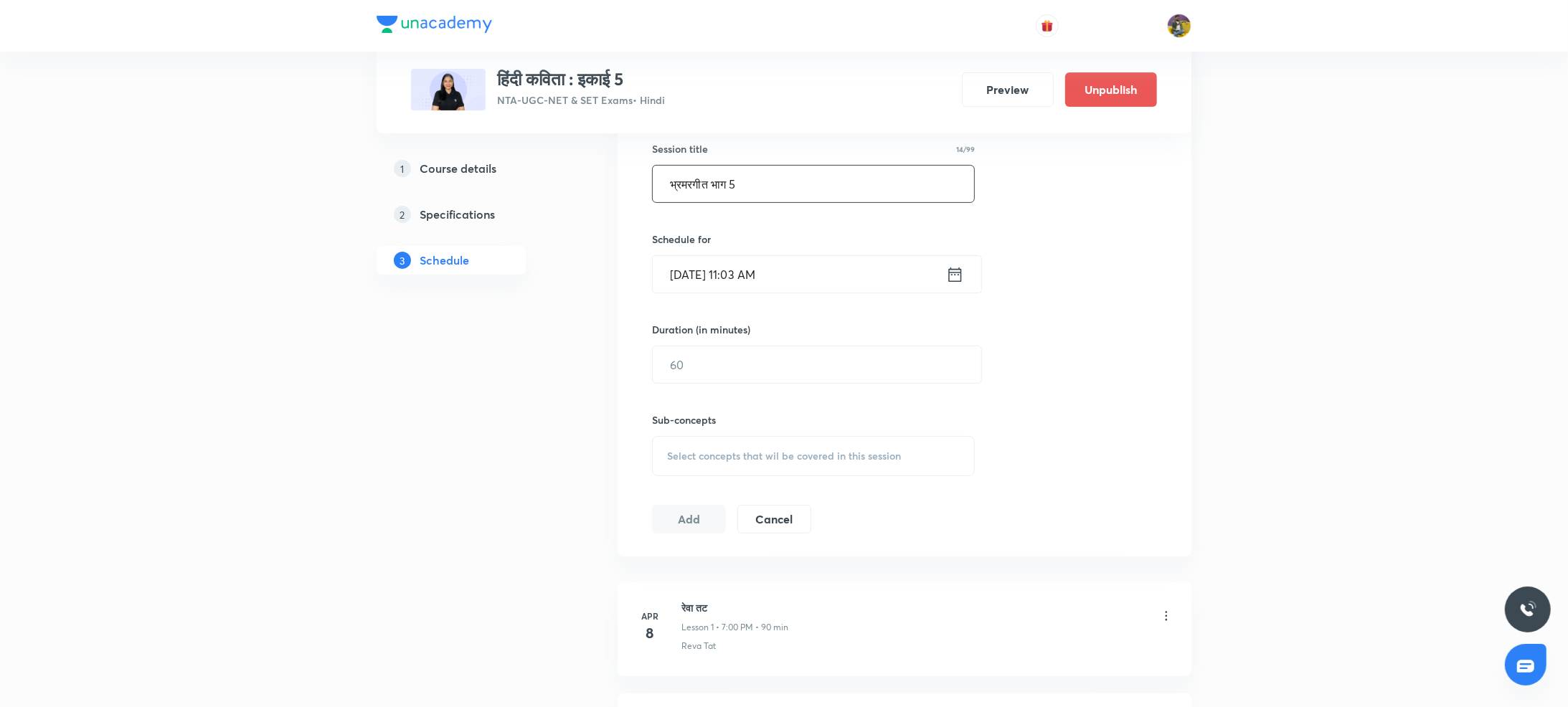
scroll to position [437, 0]
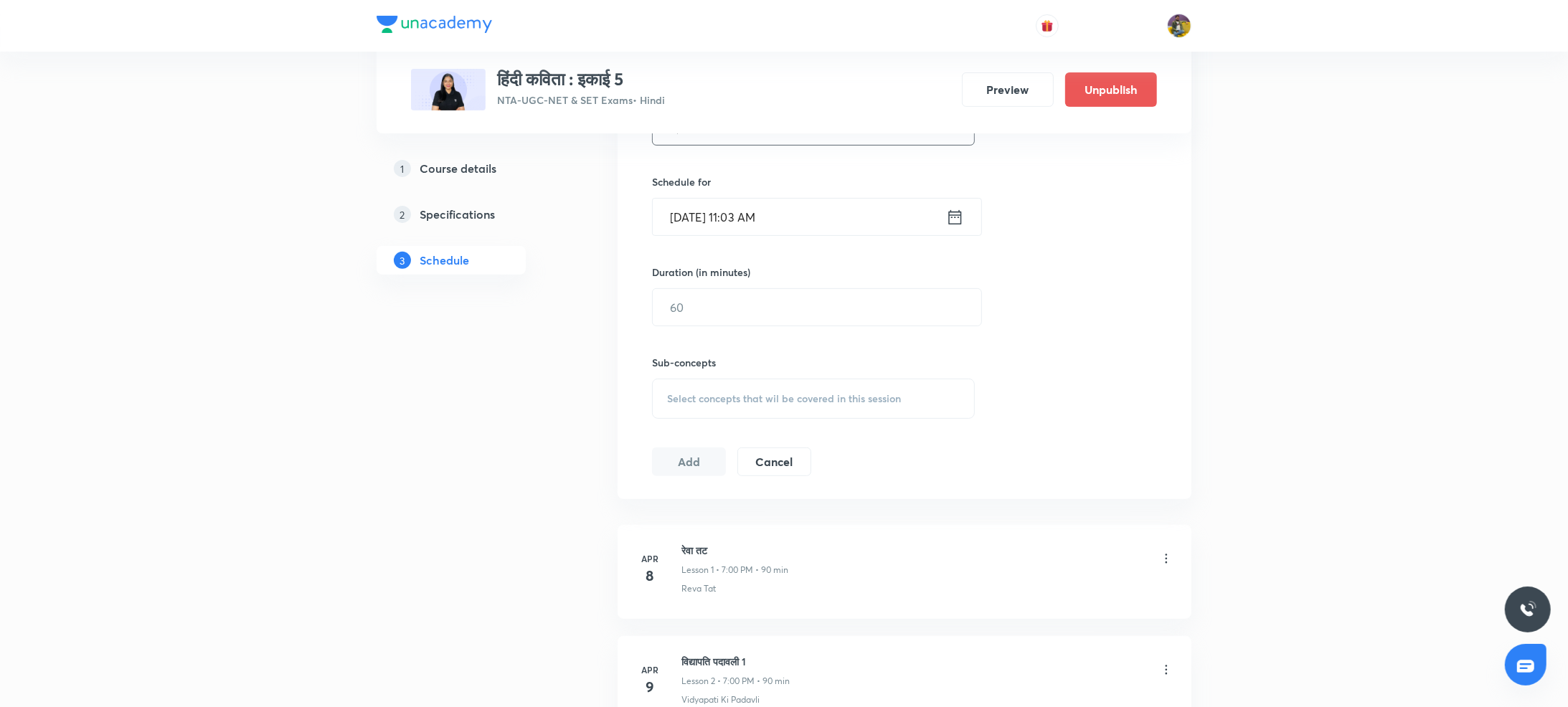
type input "भ्रमरगीत भाग 5"
click at [698, 223] on input "Oct 8, 2025, 11:03 AM" at bounding box center [799, 217] width 294 height 37
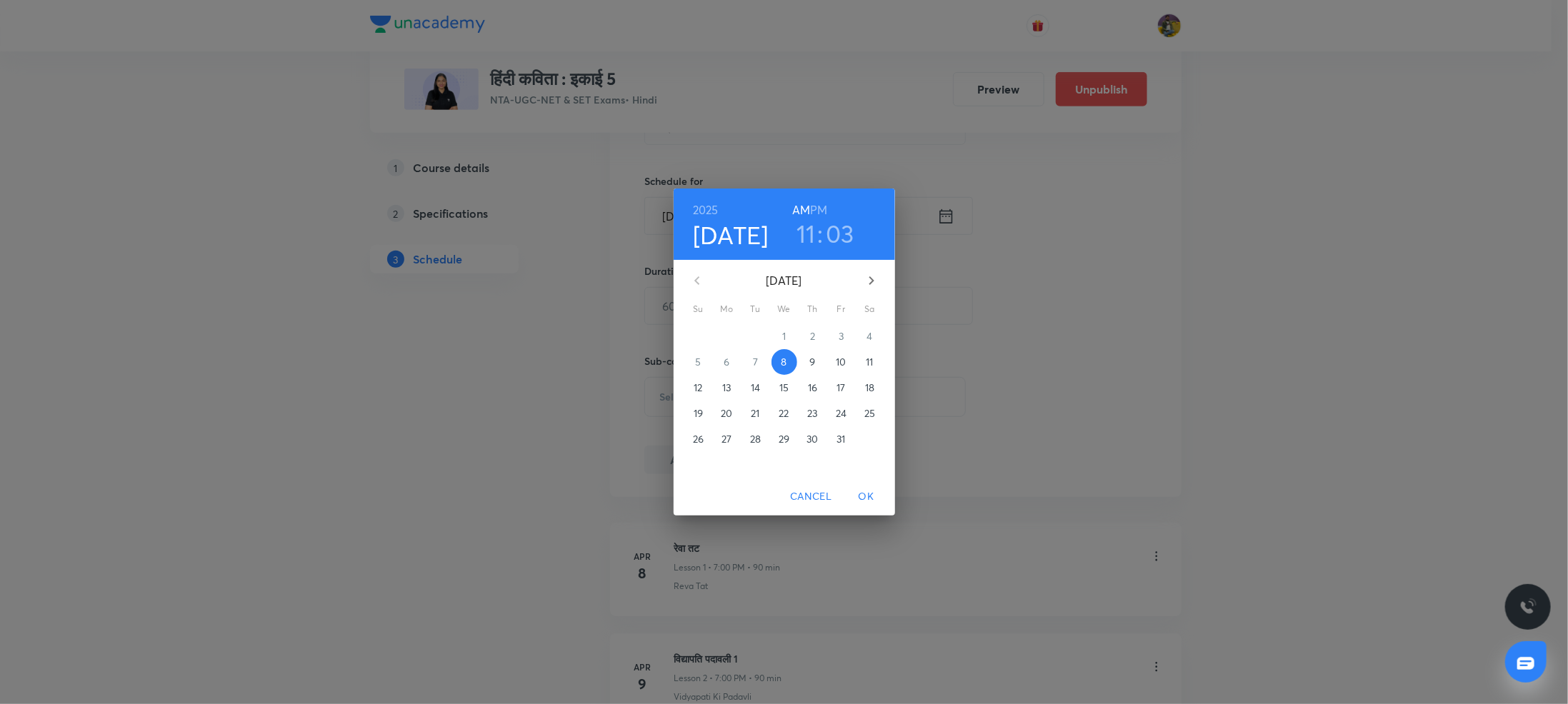
click at [867, 359] on p "11" at bounding box center [870, 361] width 7 height 14
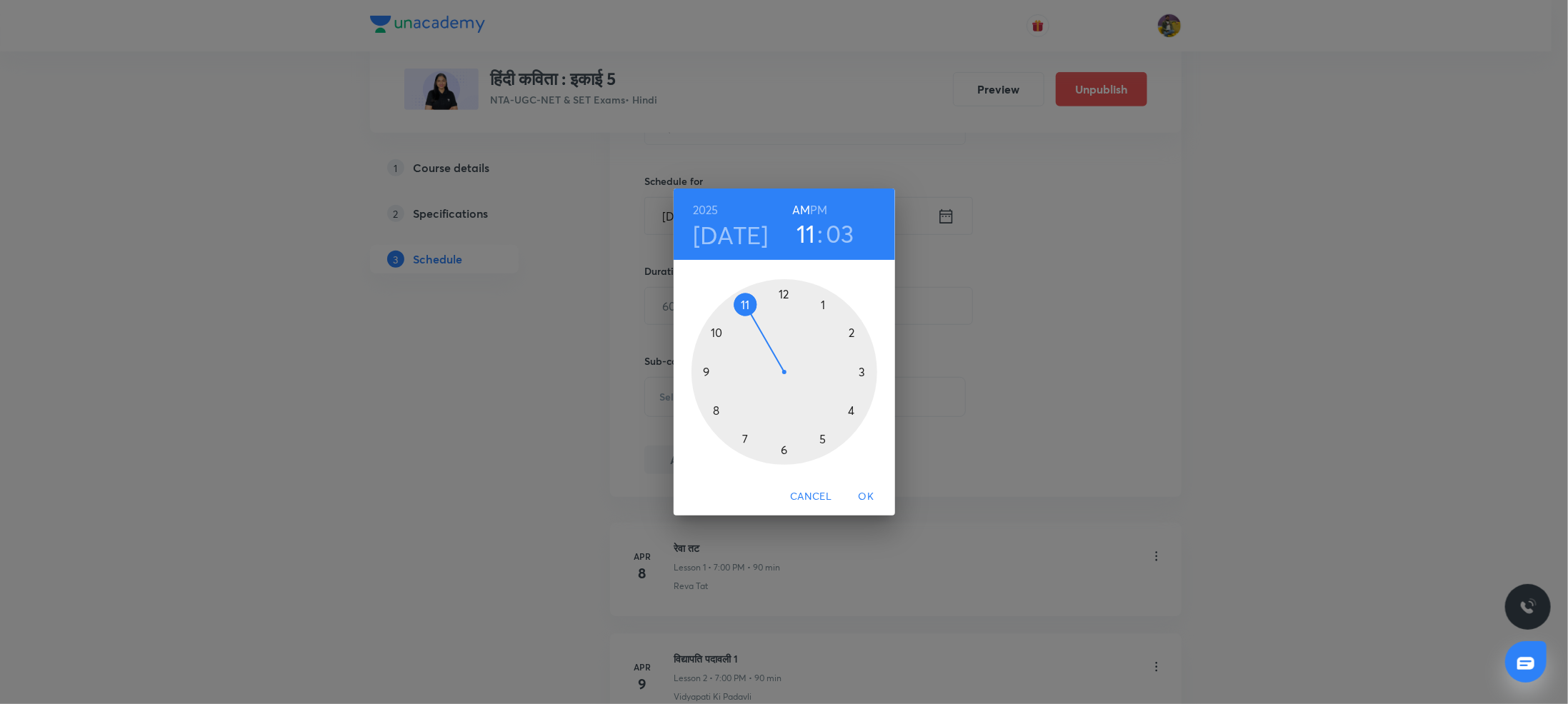
click at [823, 208] on h6 "PM" at bounding box center [818, 210] width 17 height 20
click at [861, 371] on div at bounding box center [785, 372] width 186 height 186
click at [785, 294] on div at bounding box center [785, 372] width 186 height 186
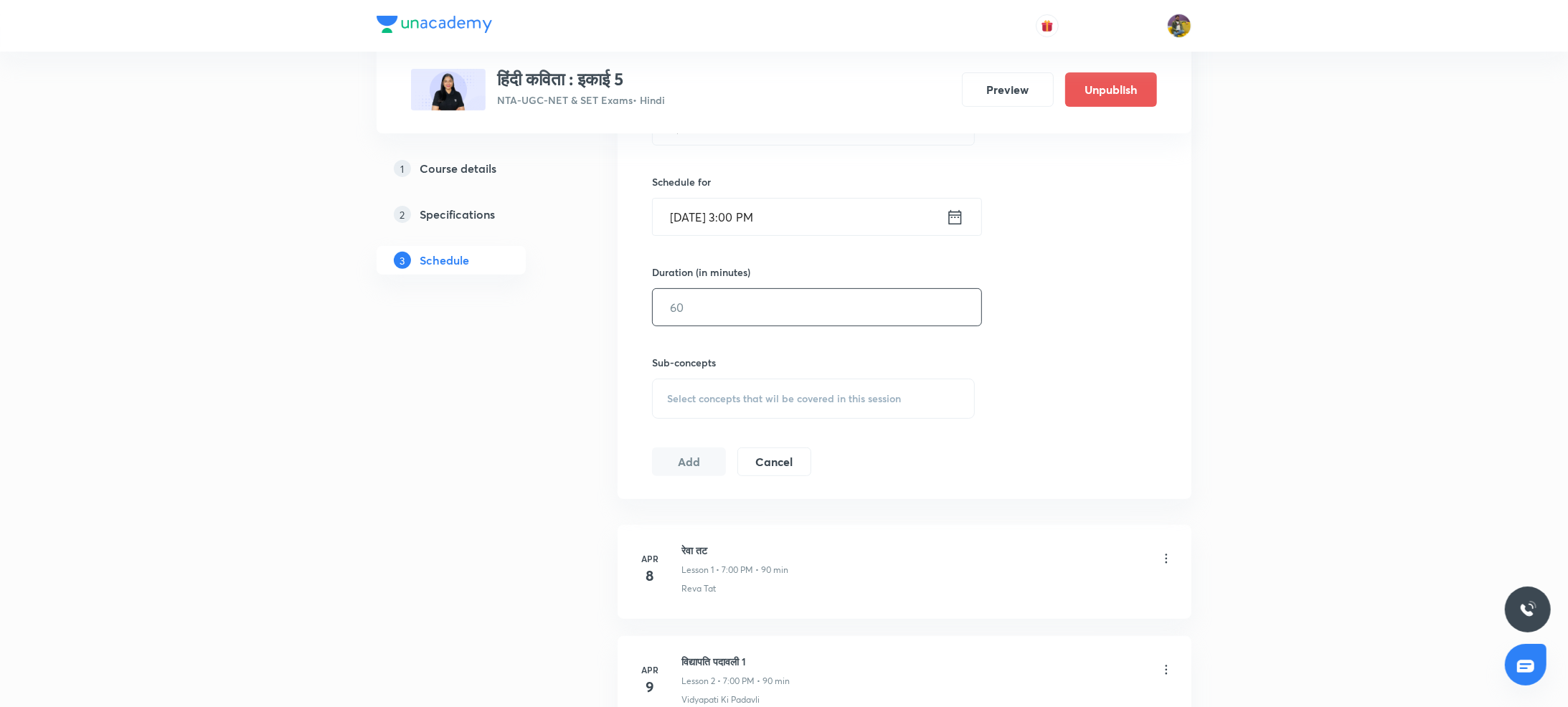
click at [716, 319] on input "text" at bounding box center [817, 307] width 329 height 37
type input "90"
click at [716, 390] on div "Select concepts that wil be covered in this session" at bounding box center [814, 399] width 323 height 40
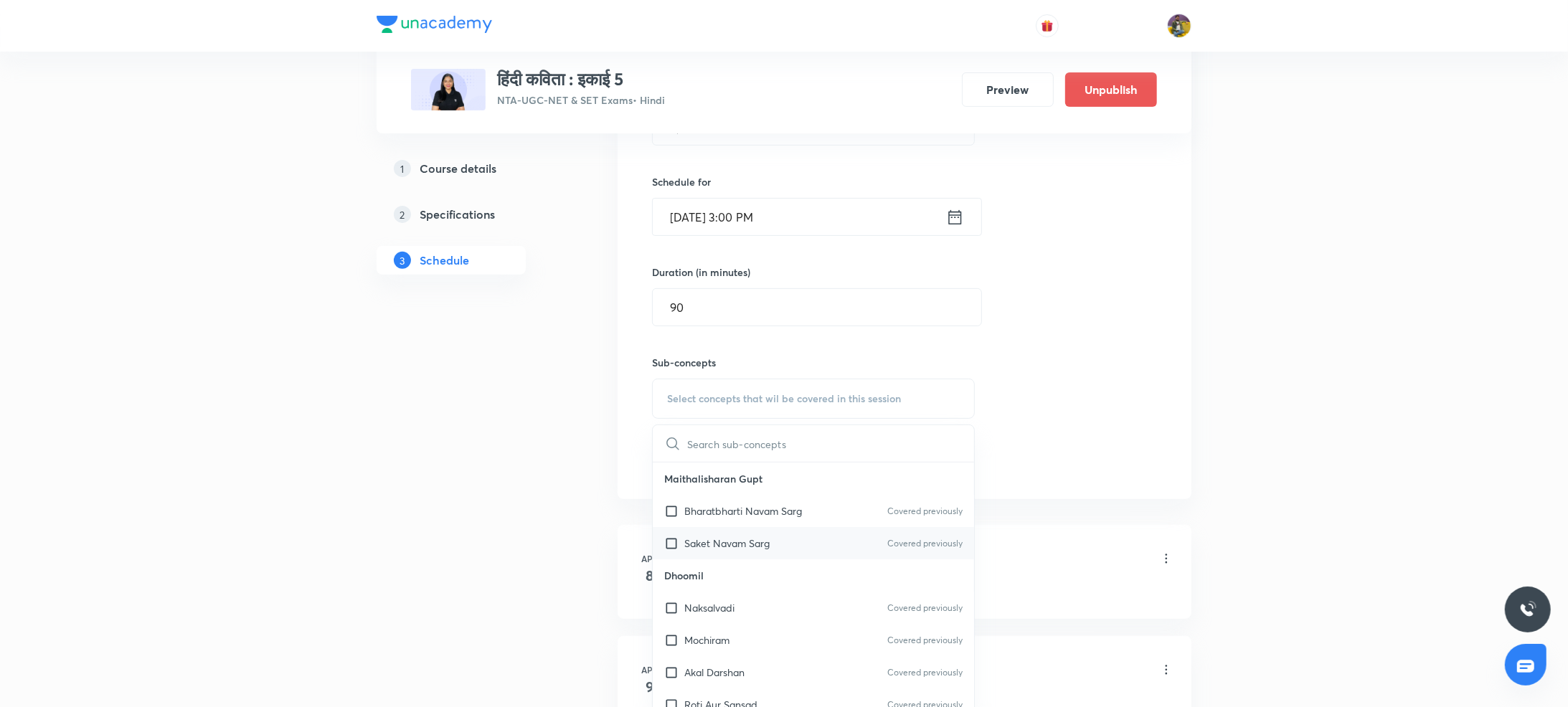
click at [715, 552] on div "Saket Navam Sarg Covered previously" at bounding box center [814, 543] width 321 height 32
checkbox input "true"
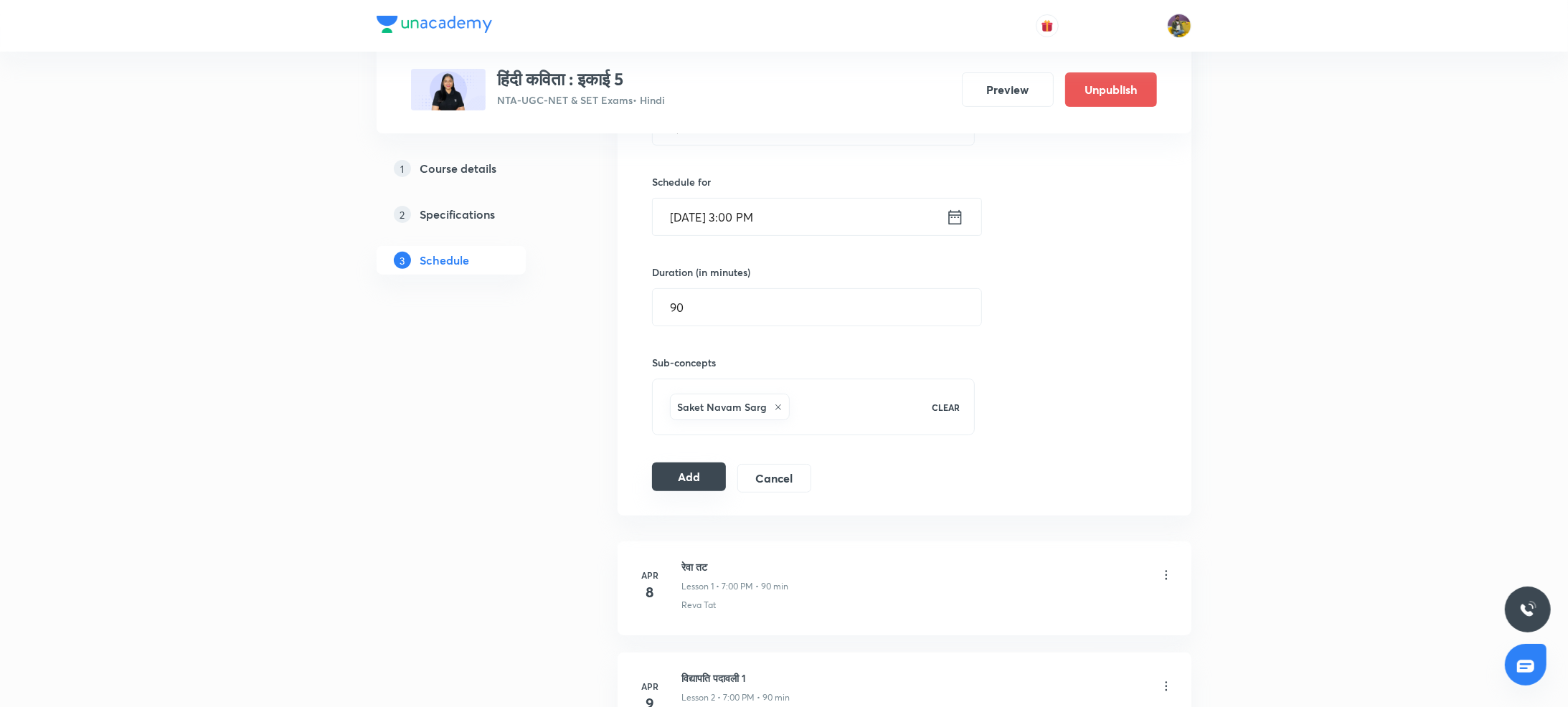
click at [683, 485] on button "Add" at bounding box center [689, 476] width 74 height 28
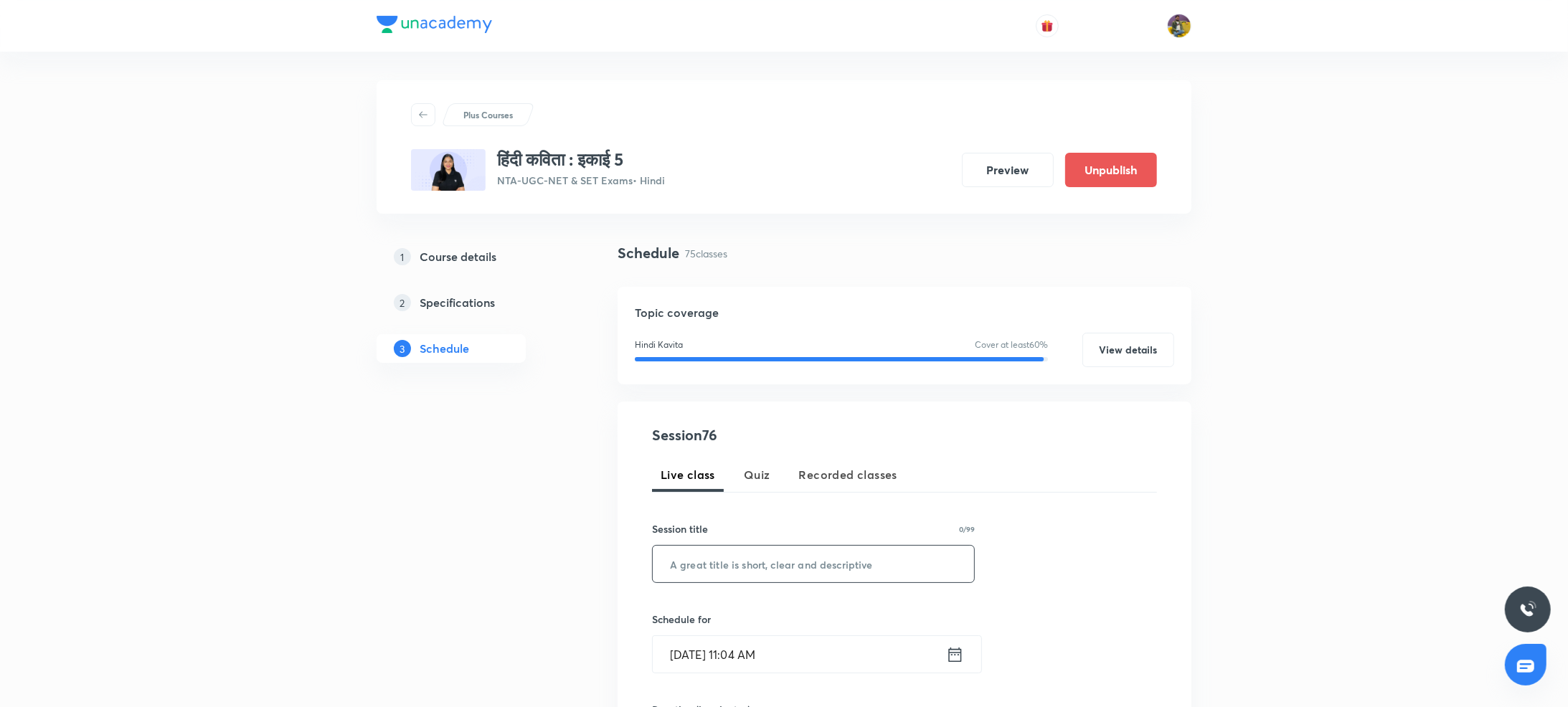
click at [783, 452] on div "Session 76 Live class Quiz Recorded classes Session title 0/99 ​ Schedule for O…" at bounding box center [905, 669] width 505 height 489
click at [769, 558] on input "text" at bounding box center [814, 564] width 321 height 37
paste input "नागमती वियोग भाग 3"
type input "नागमती वियोग भाग 3"
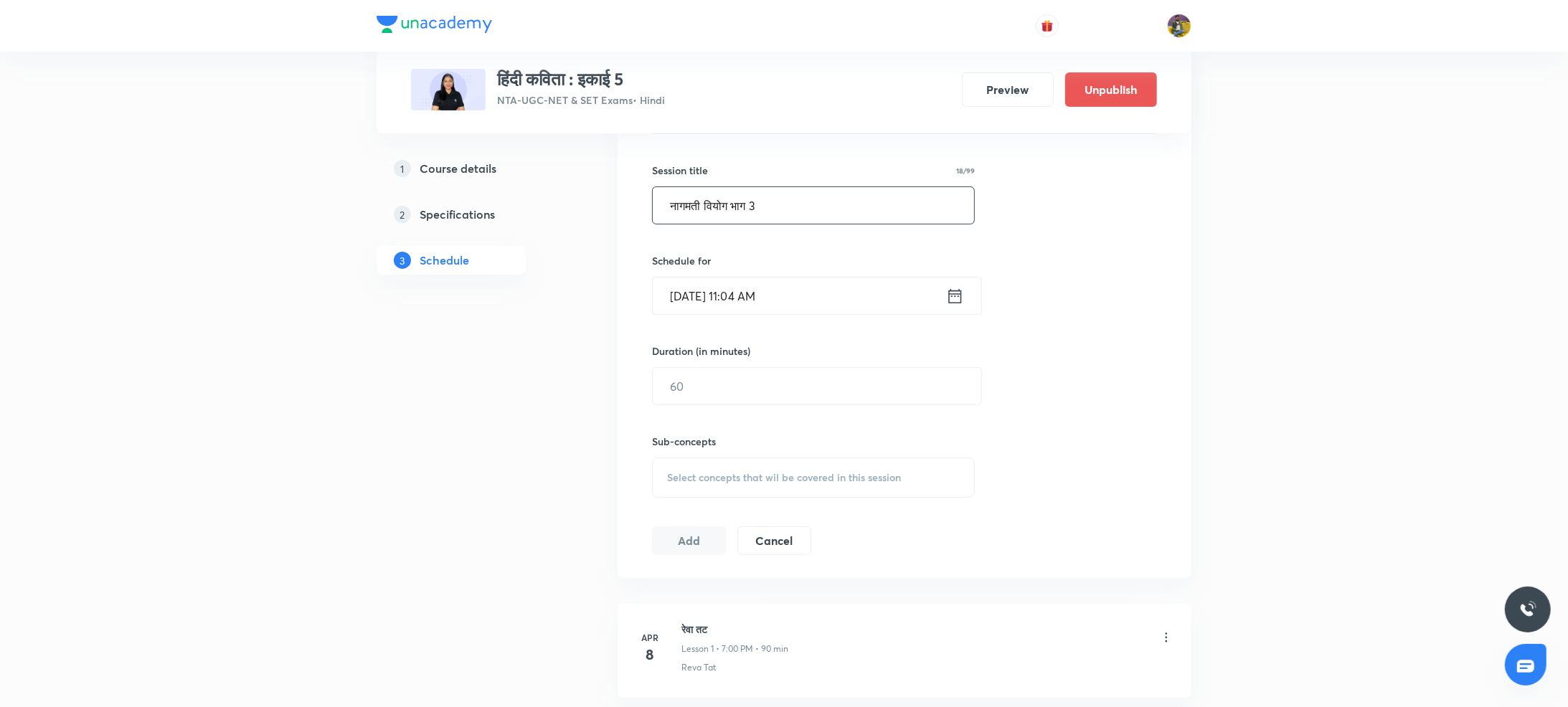
scroll to position [376, 0]
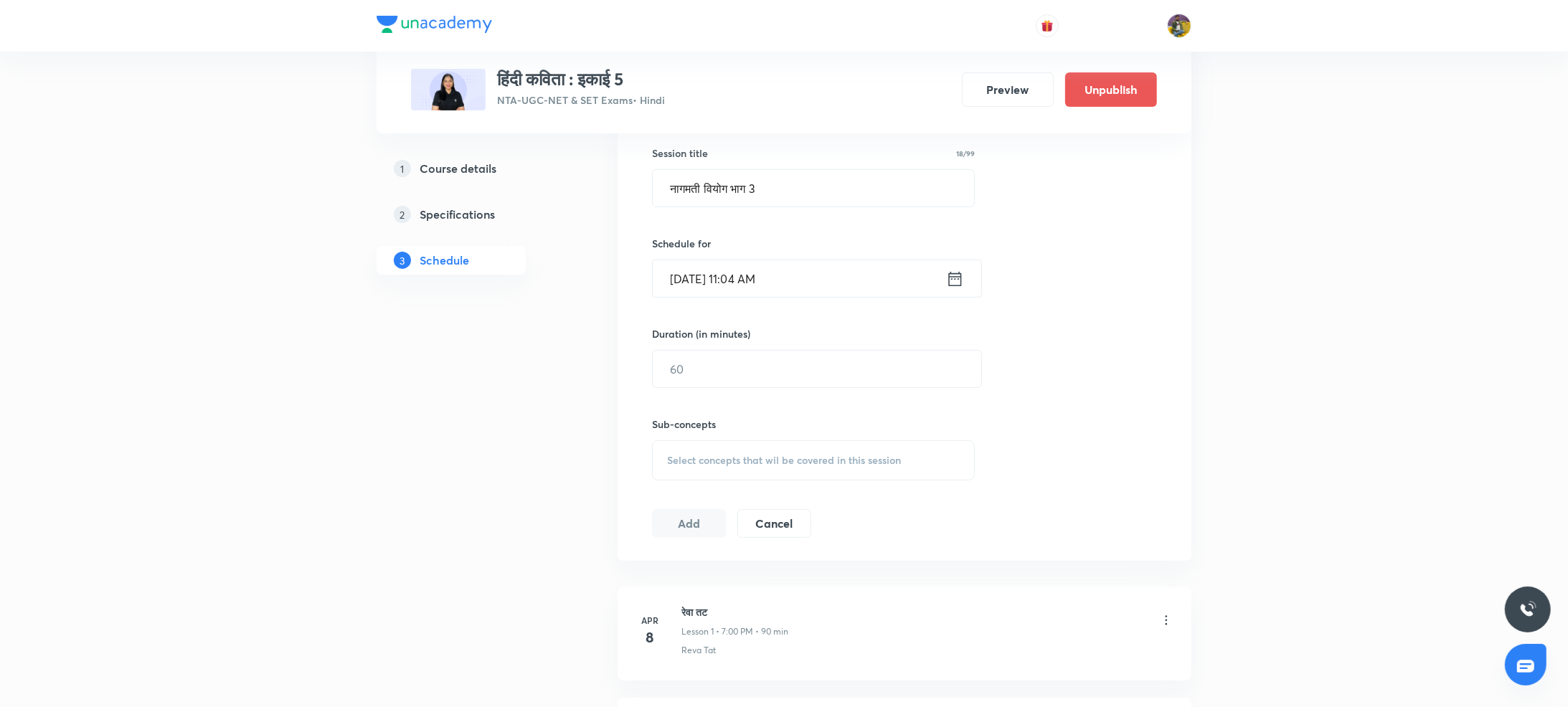
click at [696, 281] on input "Oct 8, 2025, 11:04 AM" at bounding box center [799, 278] width 294 height 37
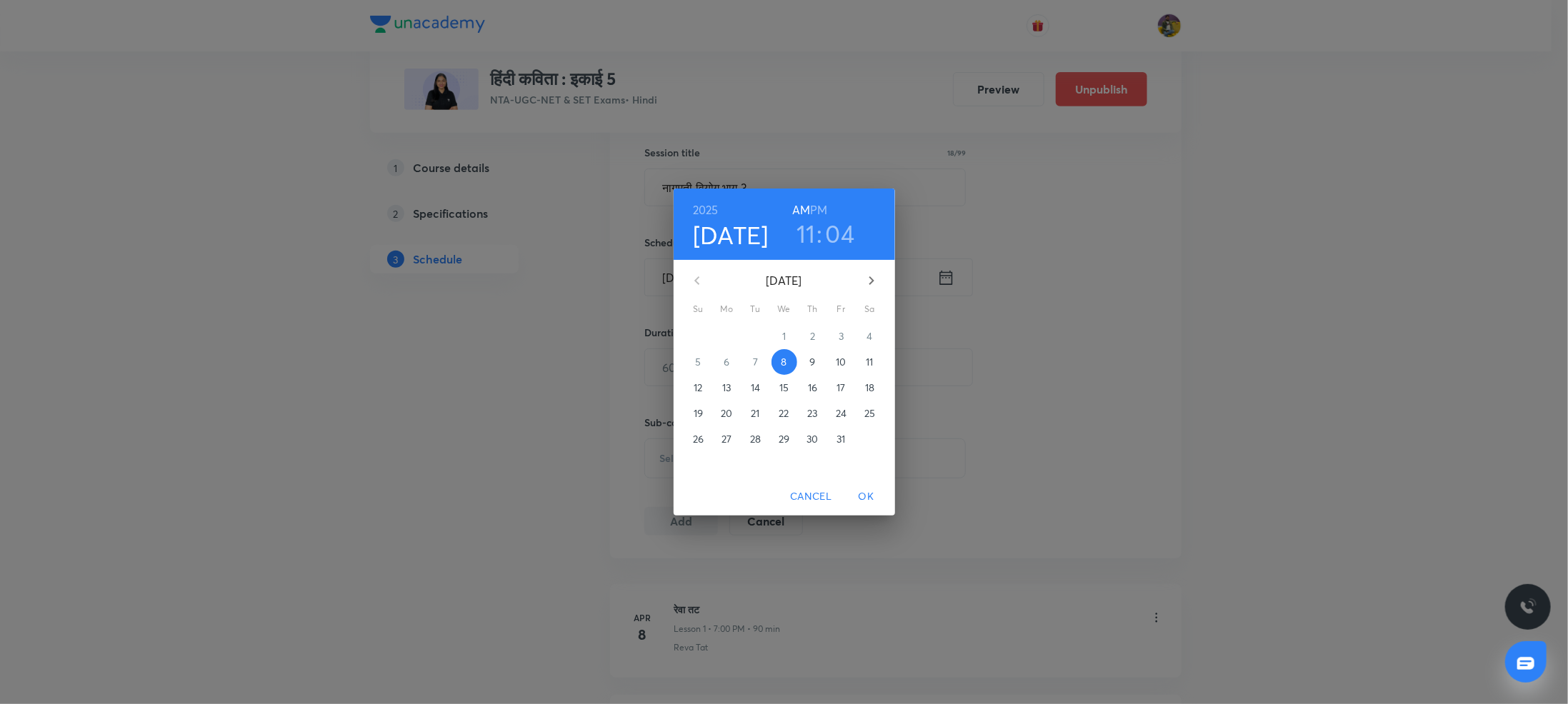
click at [699, 390] on p "12" at bounding box center [698, 387] width 9 height 14
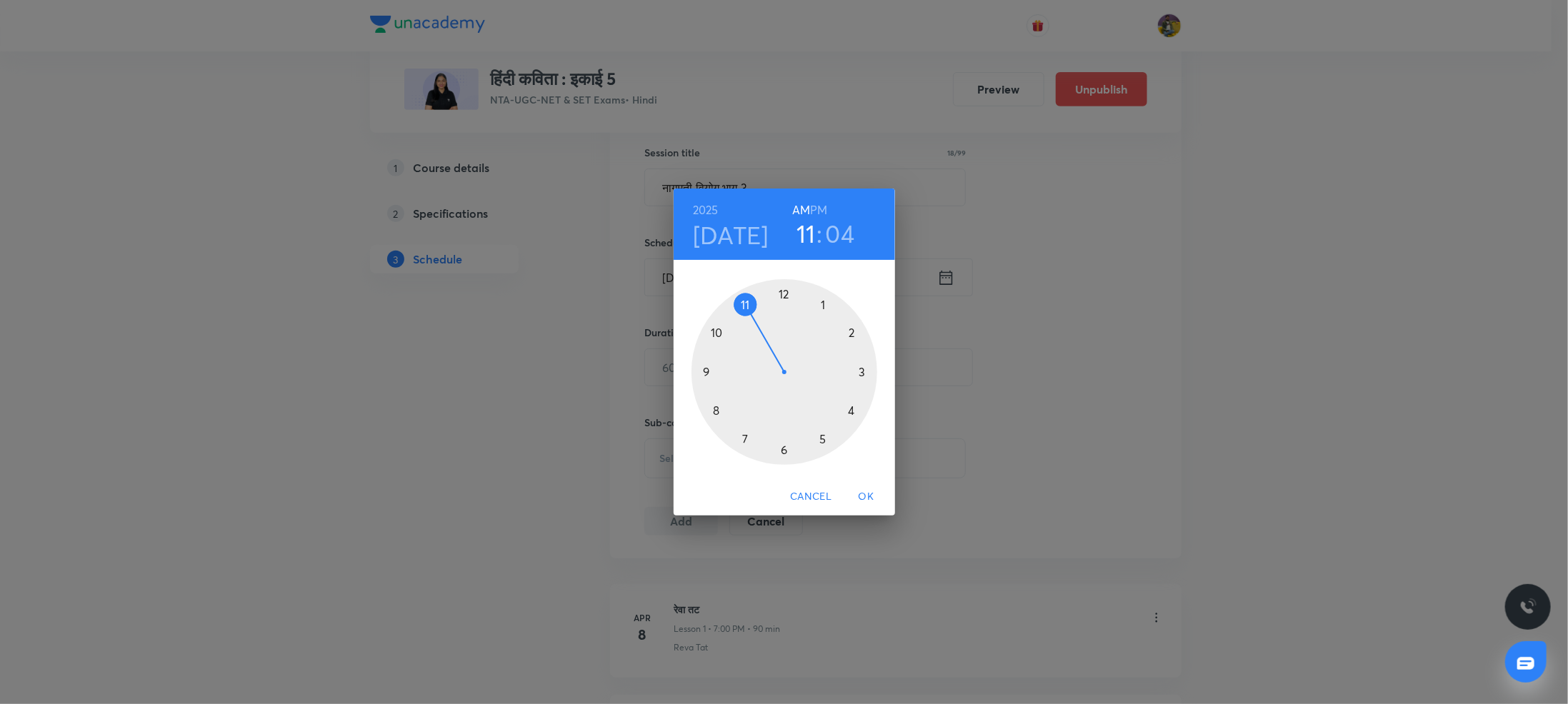
click at [820, 207] on h6 "PM" at bounding box center [818, 210] width 17 height 20
click at [863, 373] on div at bounding box center [785, 372] width 186 height 186
click at [786, 294] on div at bounding box center [785, 372] width 186 height 186
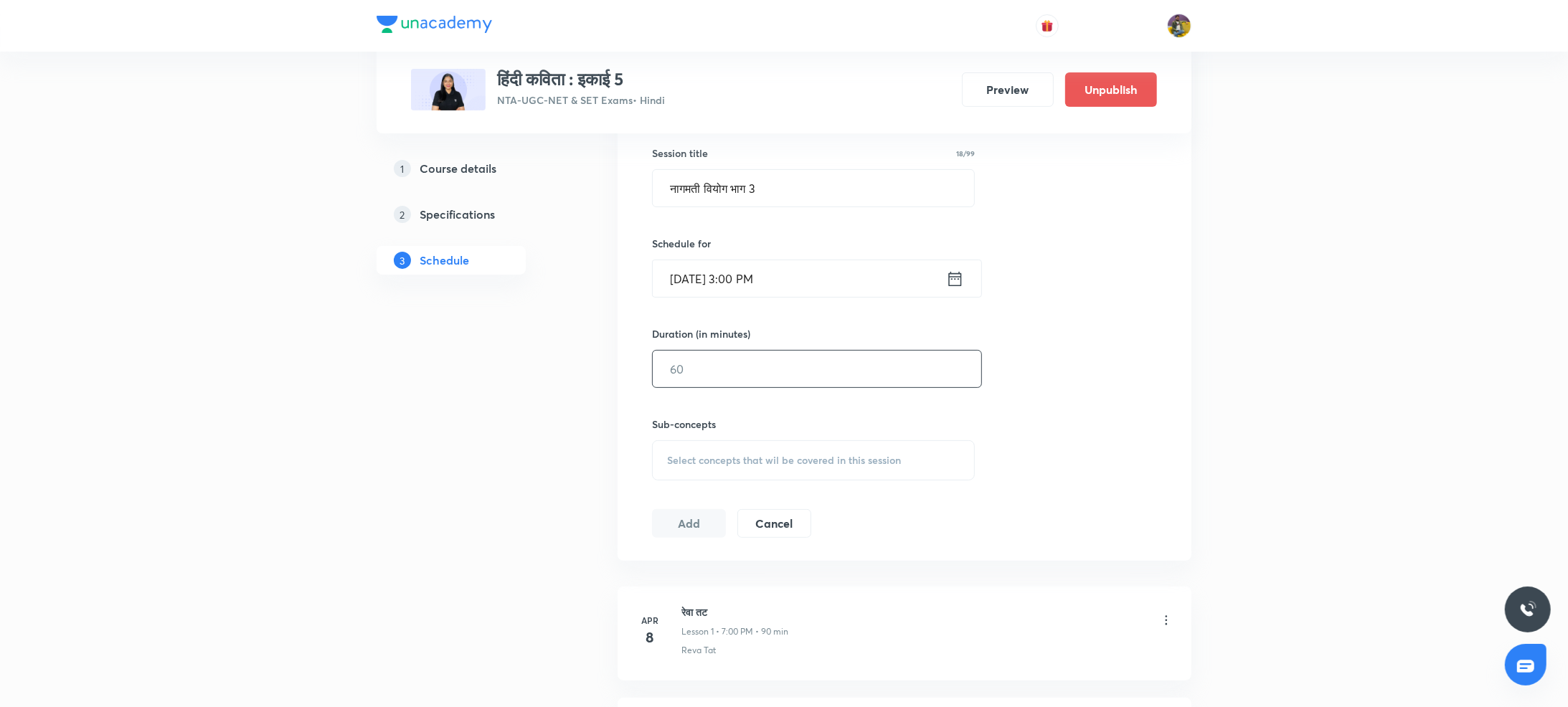
click at [749, 367] on input "text" at bounding box center [817, 369] width 329 height 37
type input "90"
click at [729, 455] on span "Select concepts that wil be covered in this session" at bounding box center [784, 460] width 234 height 11
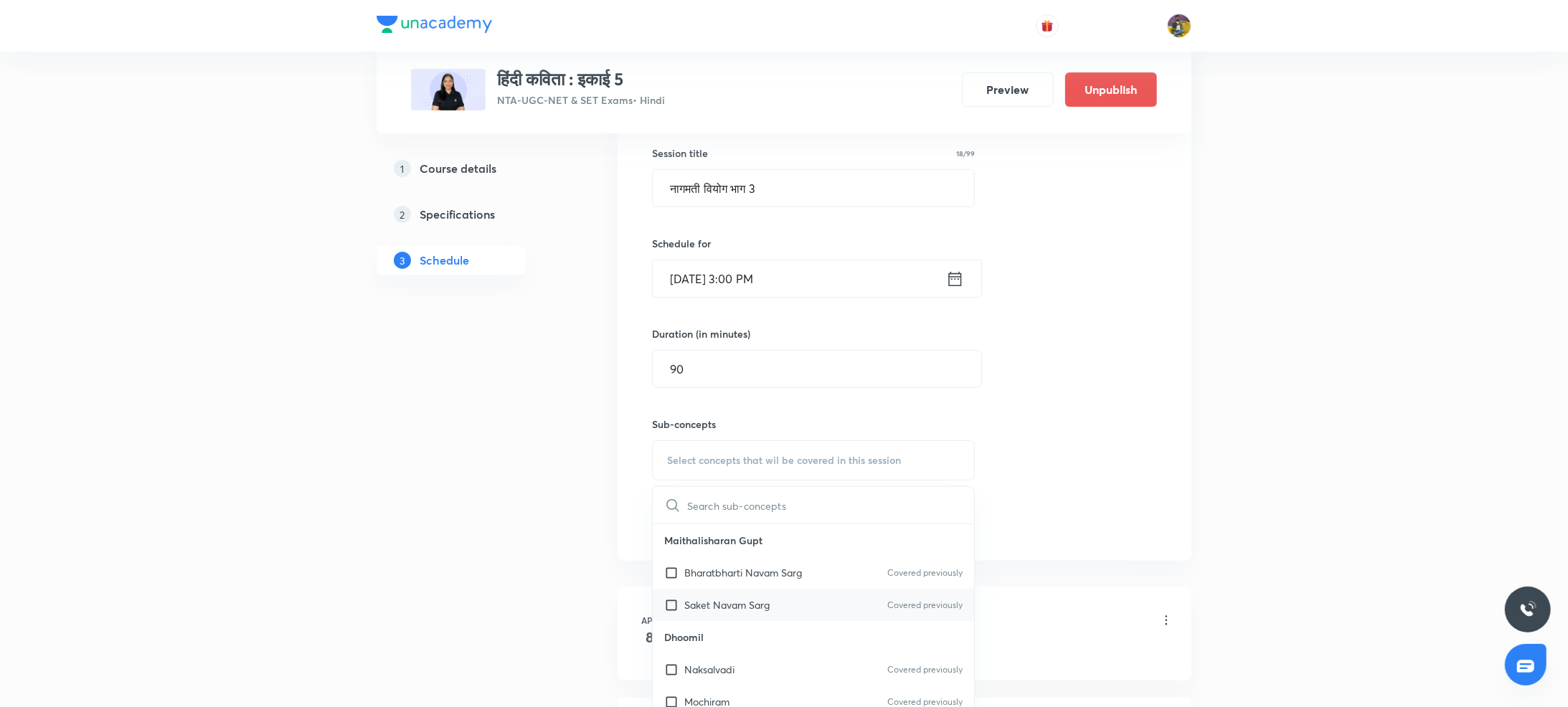
click at [697, 613] on div "Saket Navam Sarg Covered previously" at bounding box center [814, 604] width 321 height 32
checkbox input "true"
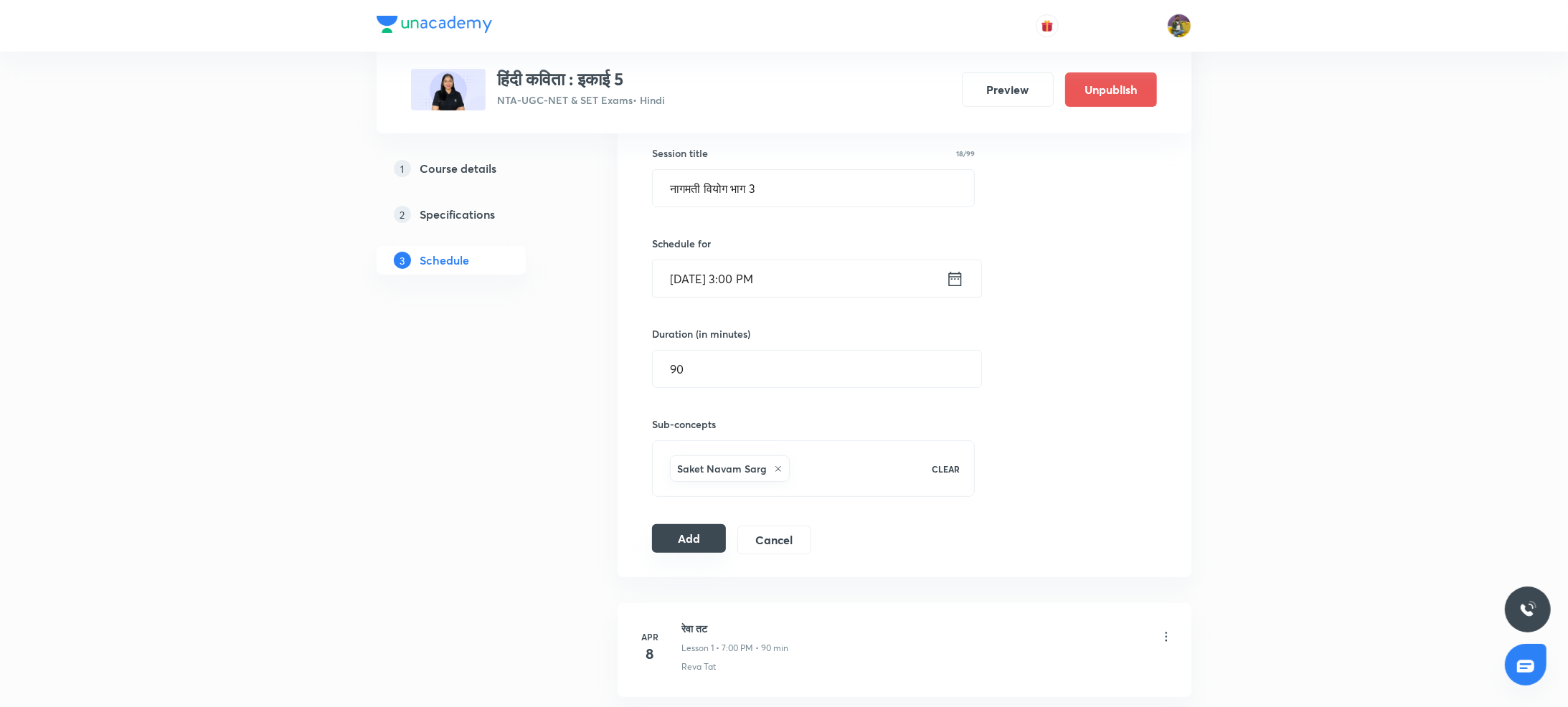
click at [690, 543] on button "Add" at bounding box center [689, 538] width 74 height 28
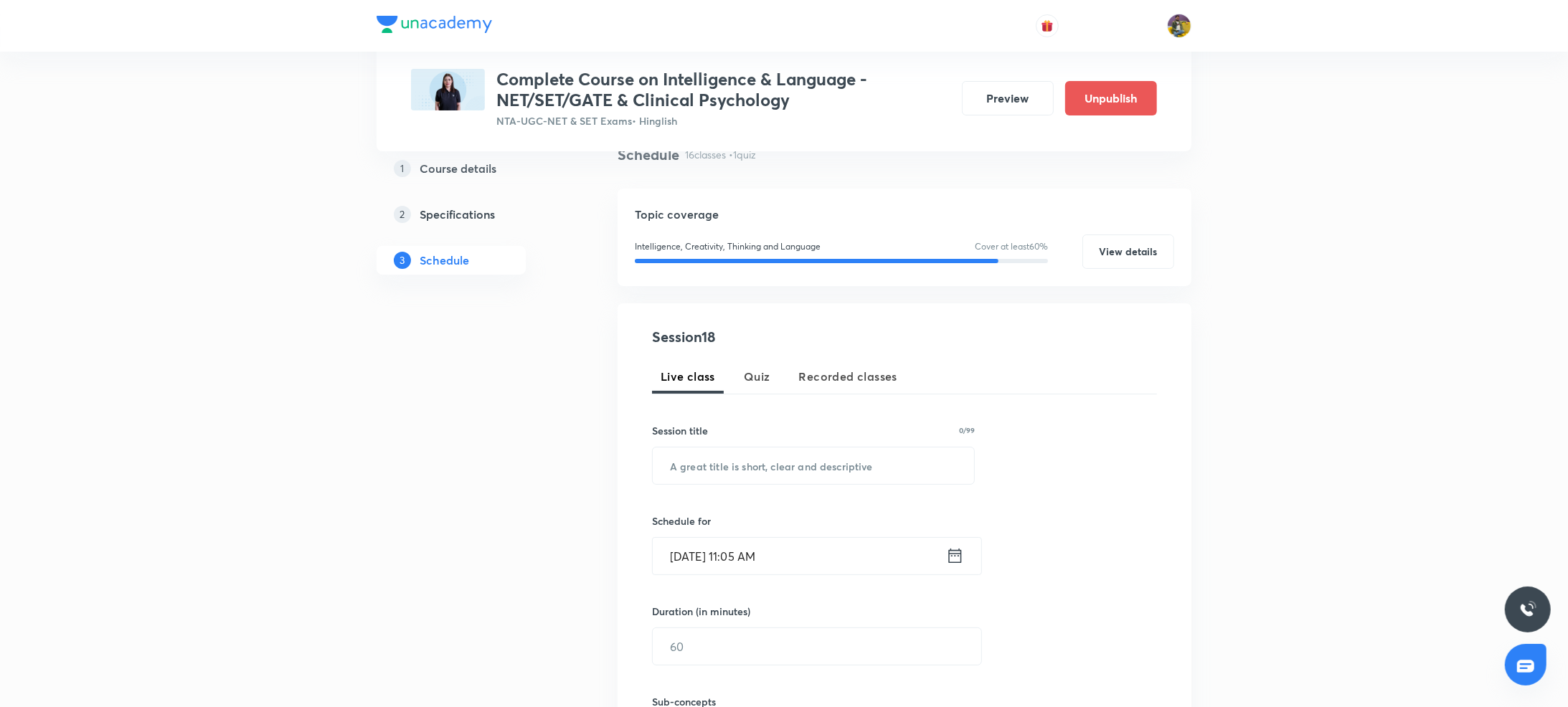
scroll to position [96, 0]
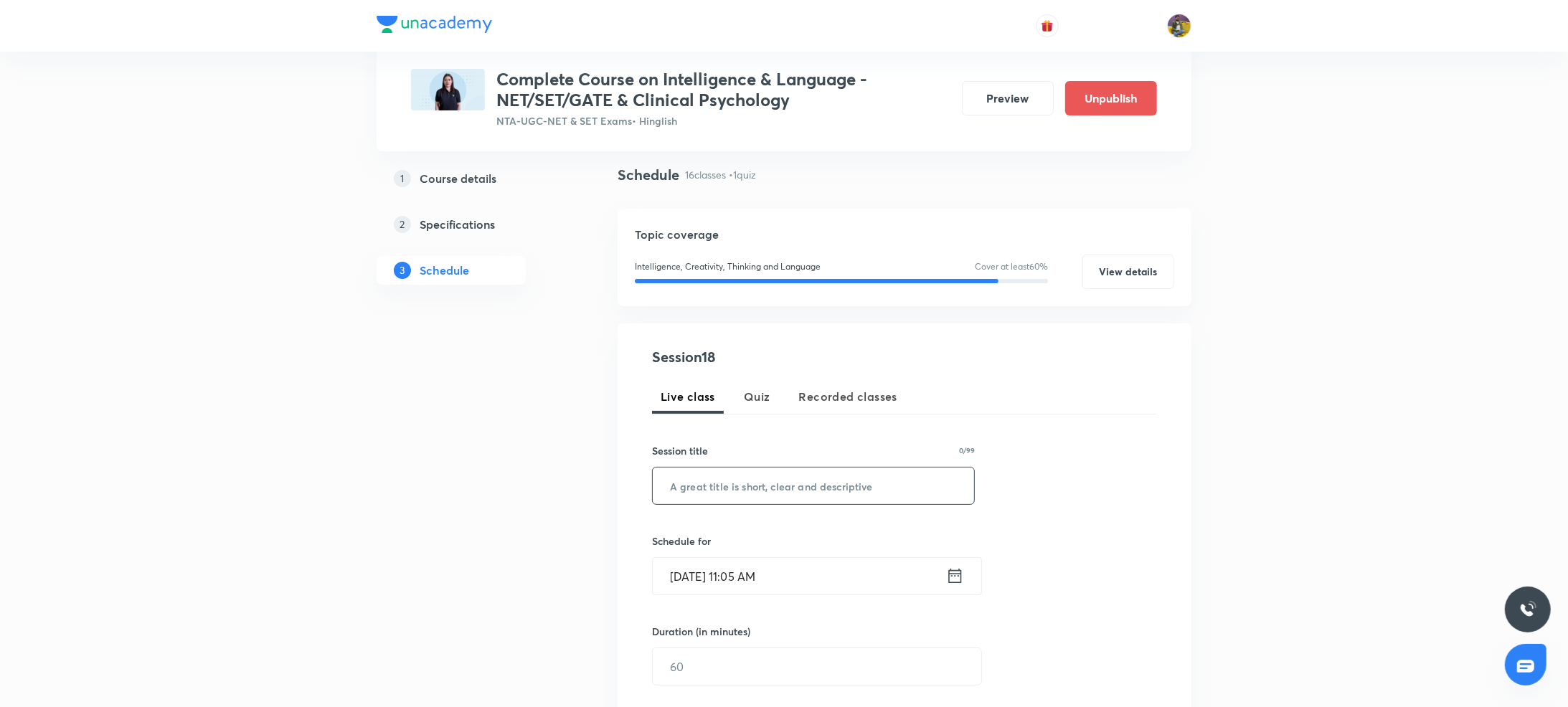
click at [826, 491] on input "text" at bounding box center [814, 485] width 321 height 37
paste input "fallacies and Biases"
type input "Fallacies and Biases"
click at [698, 580] on input "[DATE] 11:05 AM" at bounding box center [799, 576] width 294 height 37
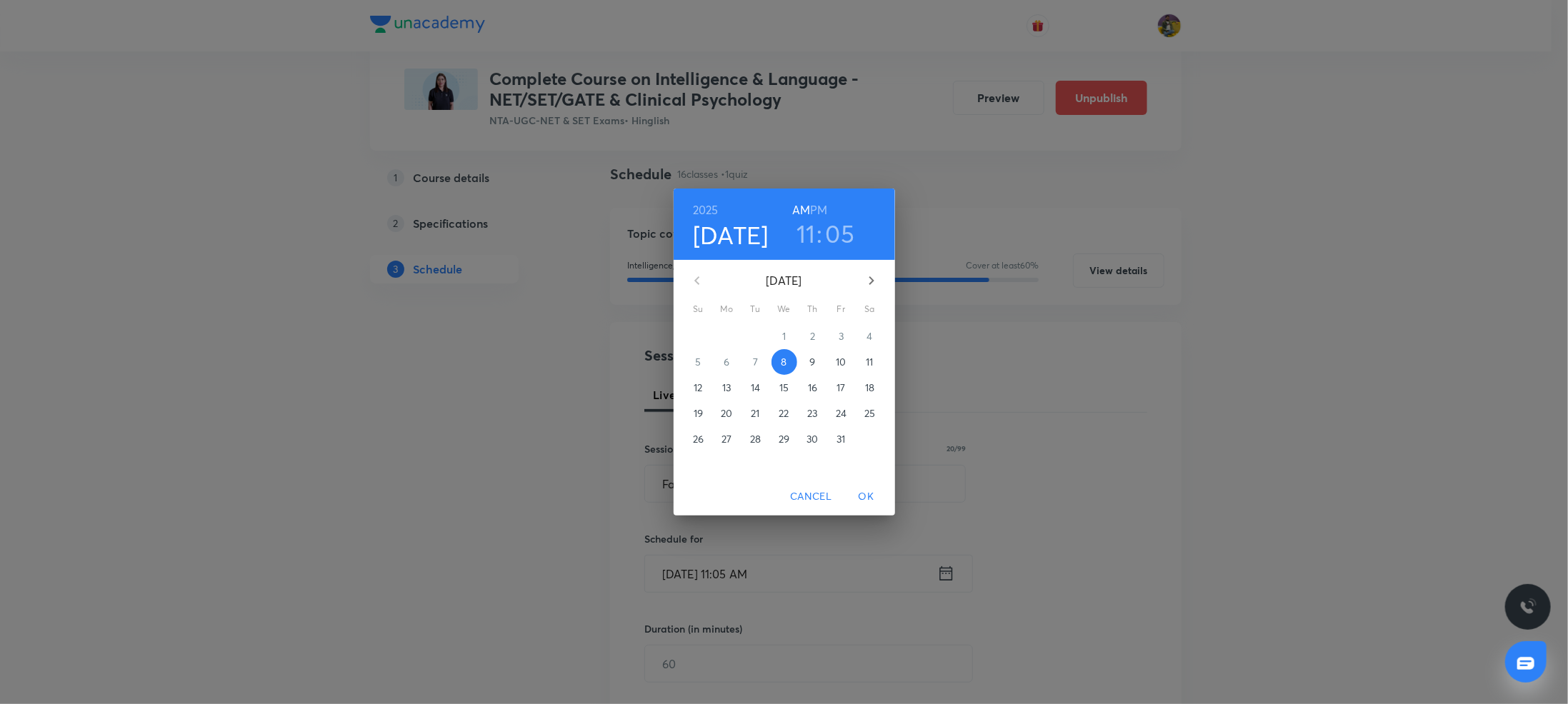
click at [864, 361] on span "11" at bounding box center [870, 361] width 26 height 14
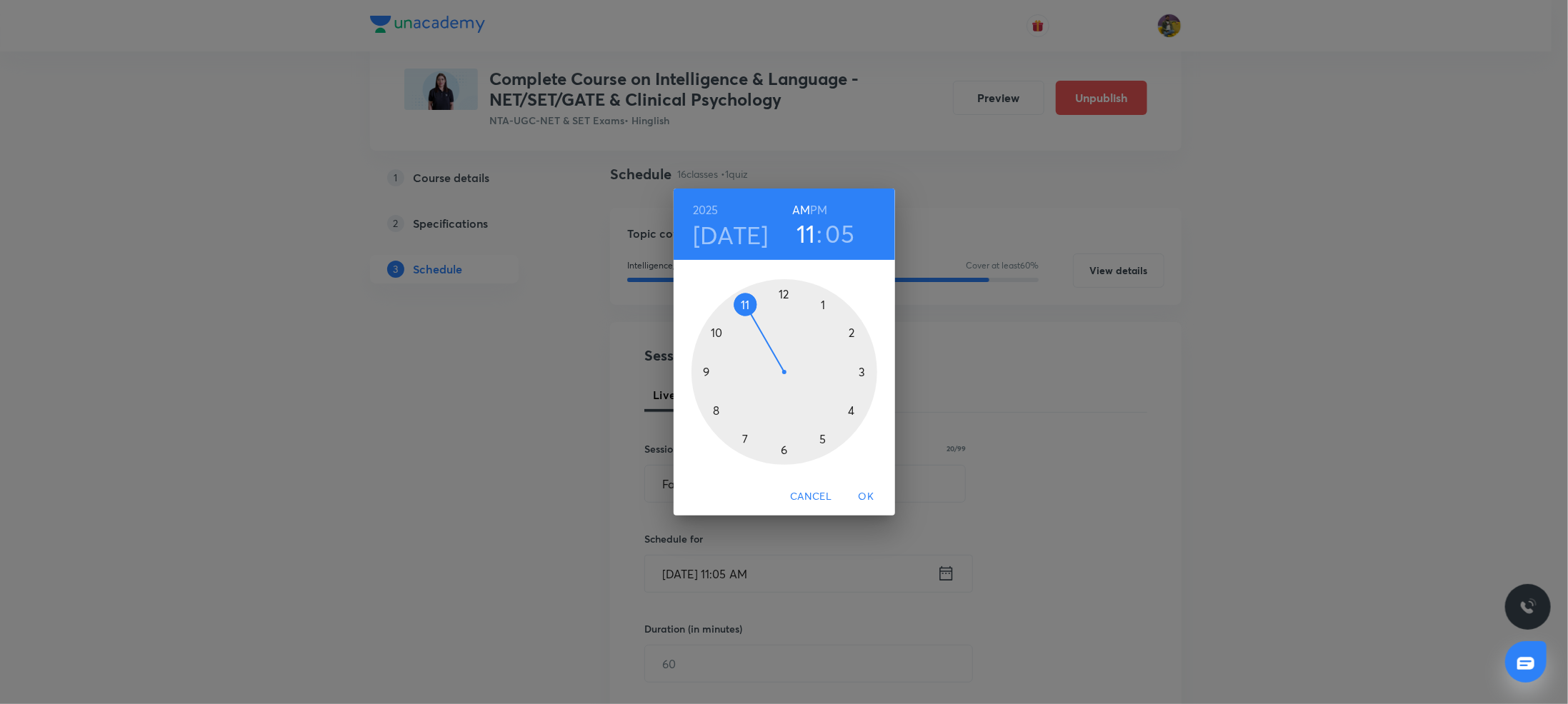
click at [746, 439] on div at bounding box center [785, 372] width 186 height 186
click at [709, 373] on div at bounding box center [785, 372] width 186 height 186
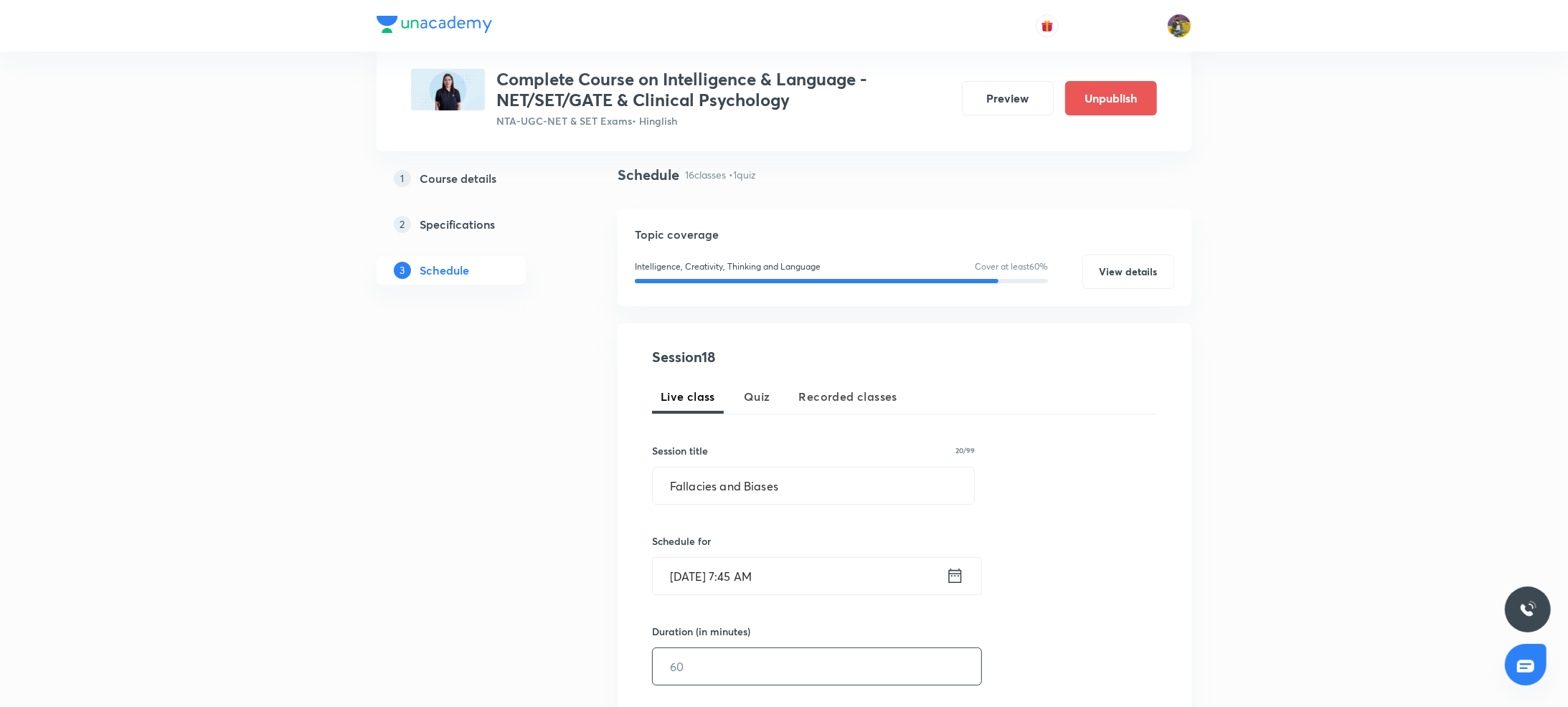
click at [734, 665] on input "text" at bounding box center [817, 666] width 329 height 37
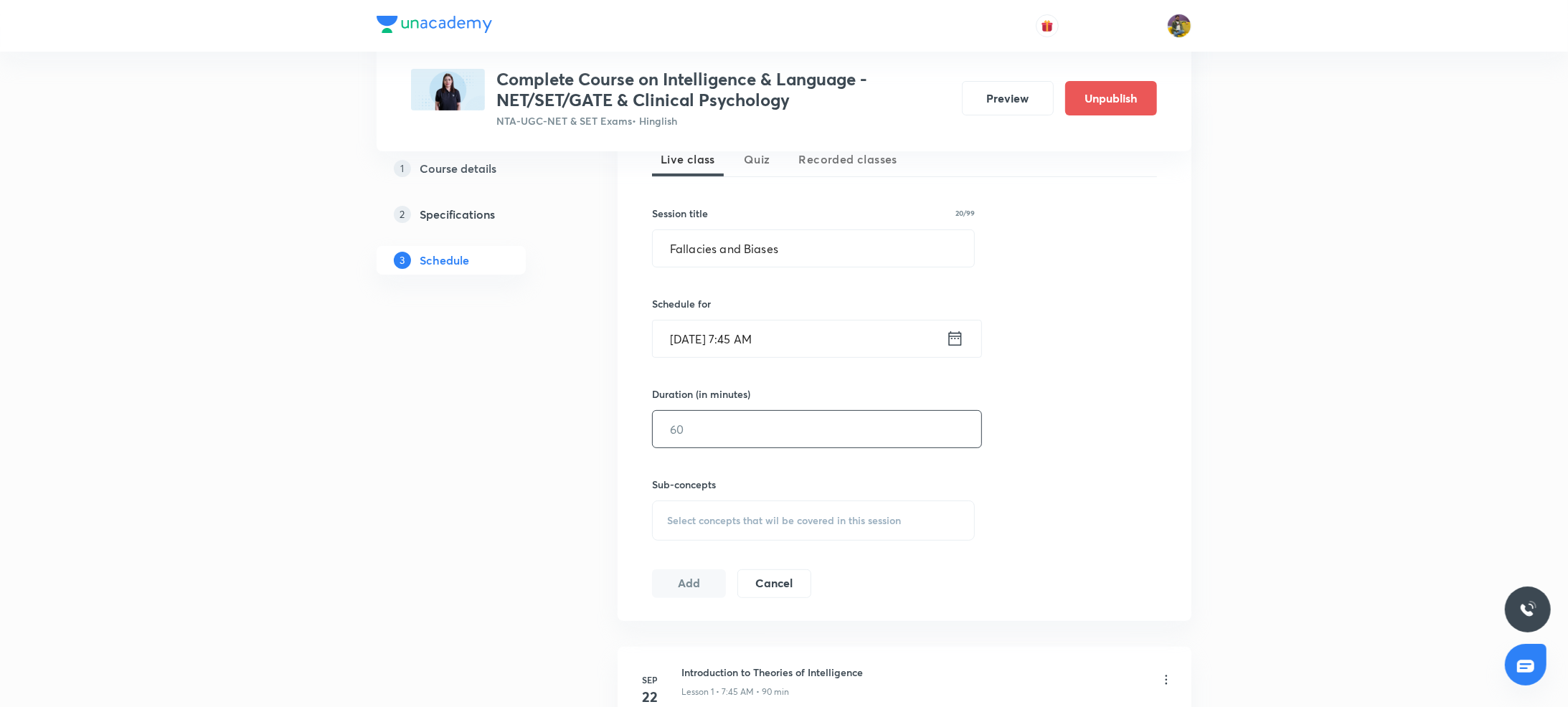
scroll to position [340, 0]
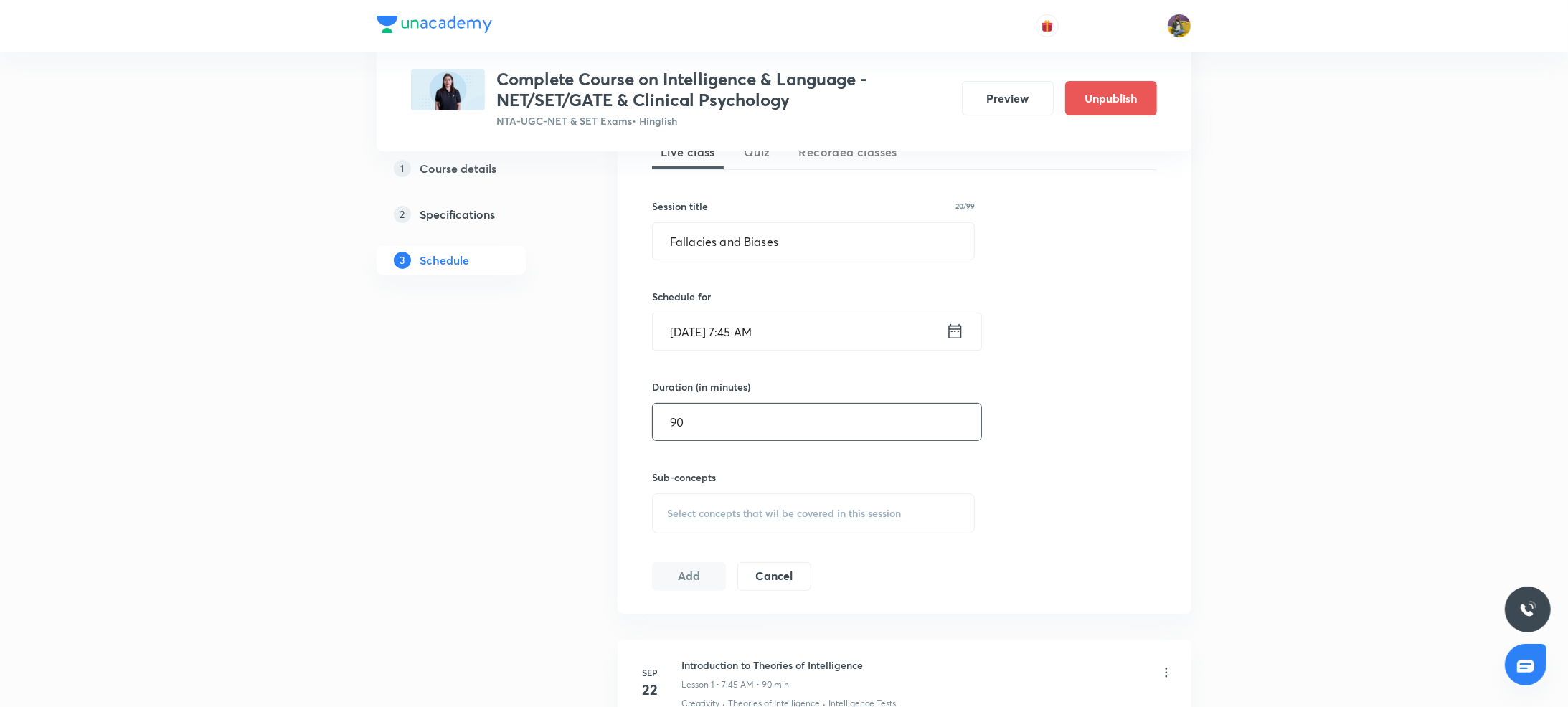
type input "90"
click at [770, 513] on span "Select concepts that wil be covered in this session" at bounding box center [784, 513] width 234 height 11
click at [710, 622] on p "Theories of Thinking" at bounding box center [730, 626] width 92 height 15
checkbox input "true"
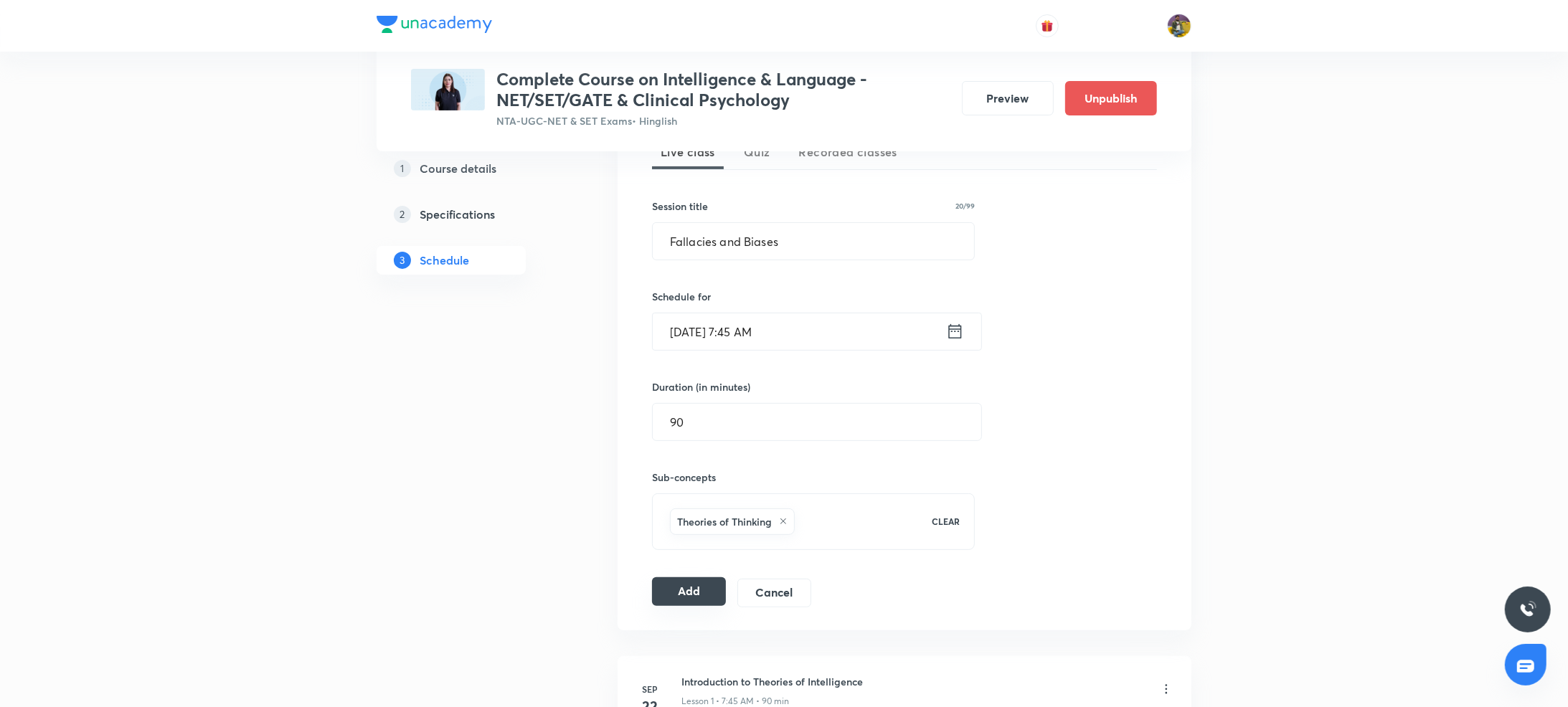
click at [678, 594] on button "Add" at bounding box center [689, 591] width 74 height 28
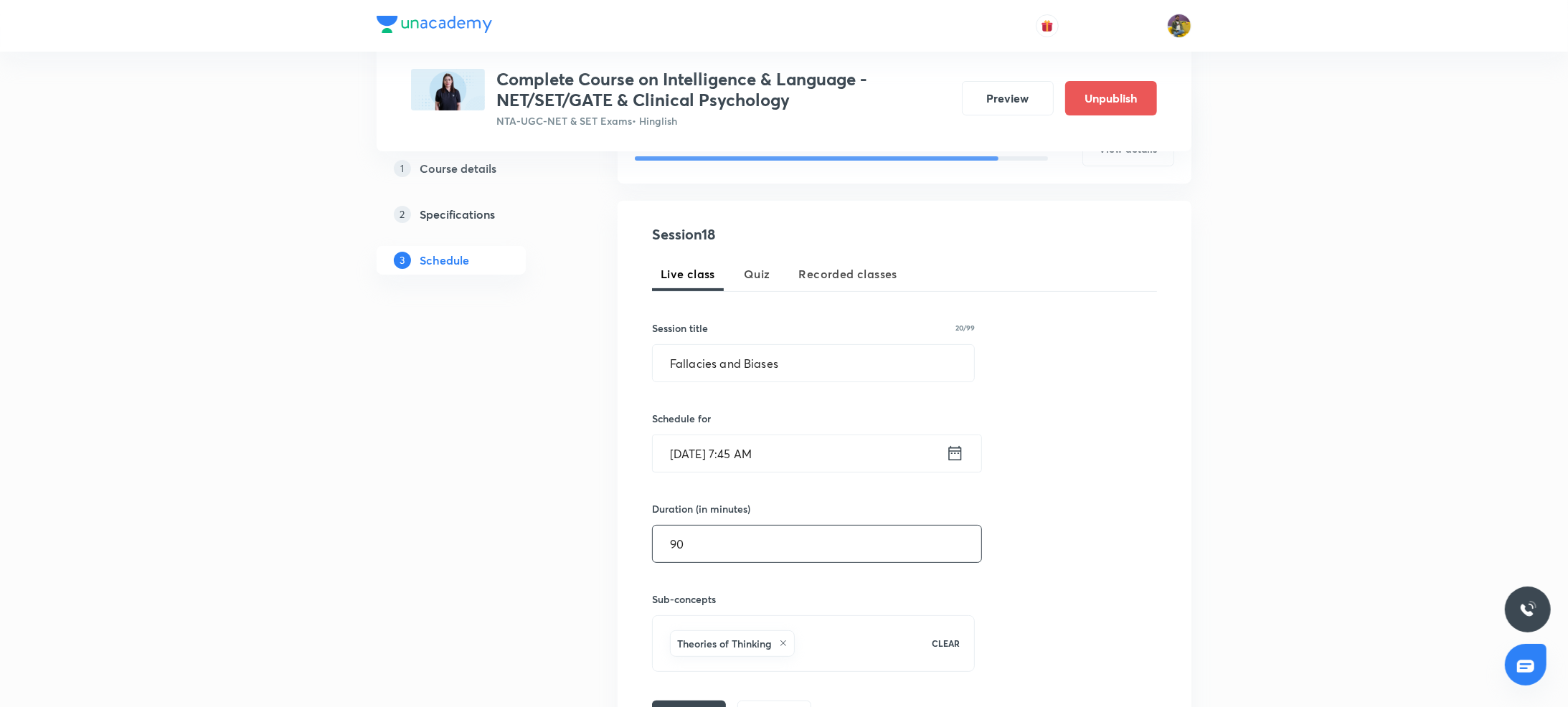
scroll to position [0, 0]
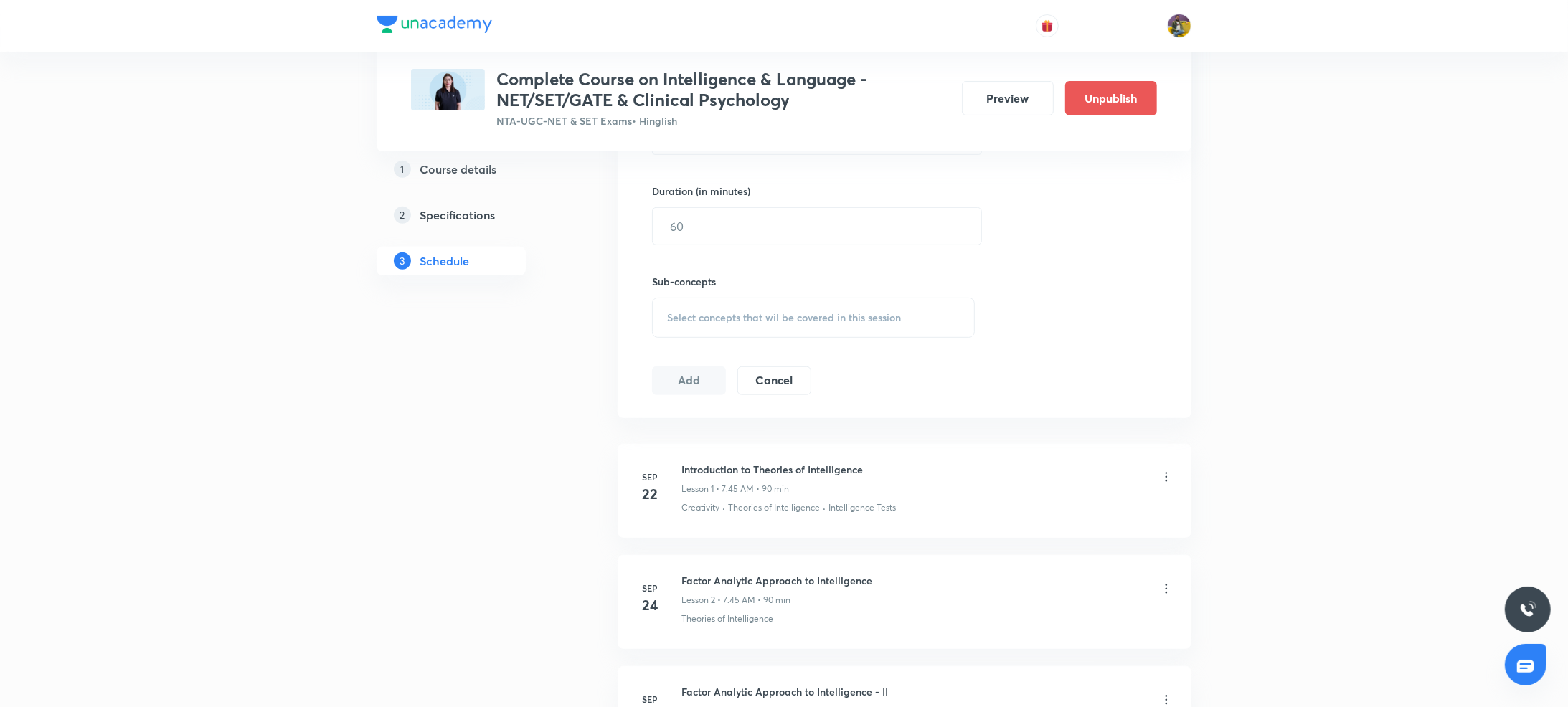
scroll to position [513, 0]
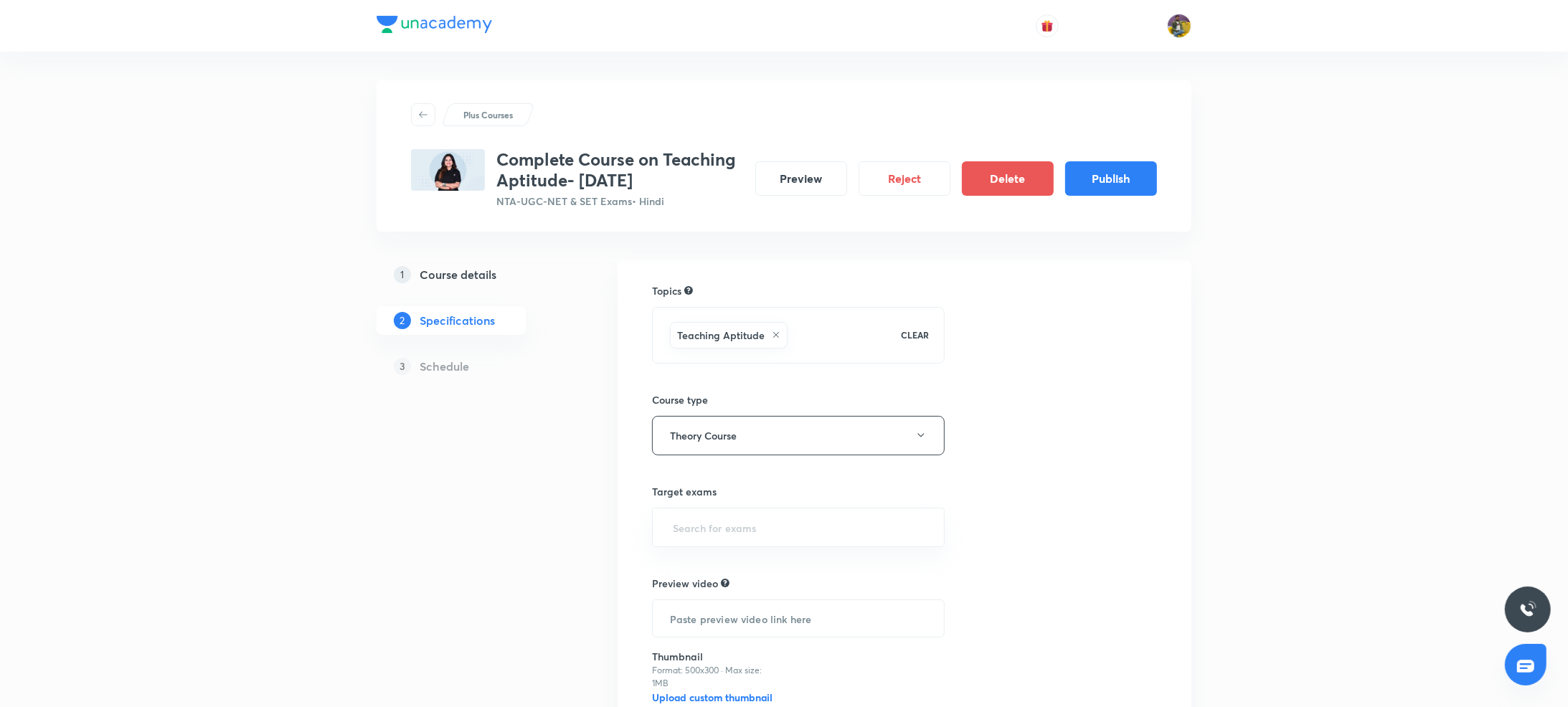
click at [1132, 175] on button "Publish" at bounding box center [1111, 178] width 92 height 34
